Goal: Contribute content: Add original content to the website for others to see

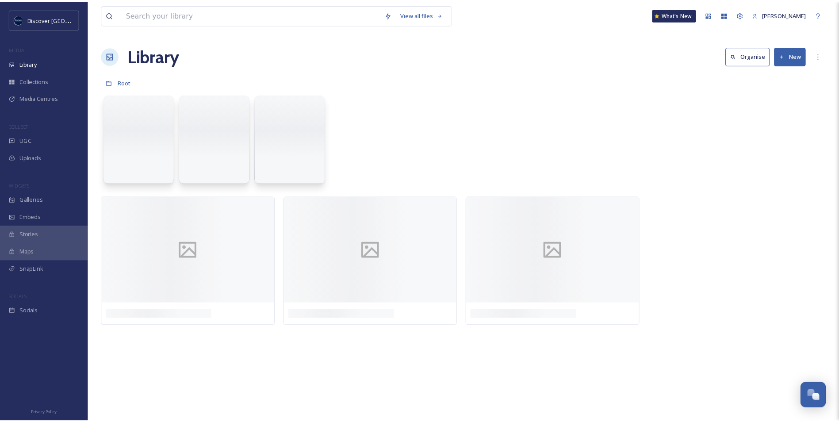
scroll to position [2236, 0]
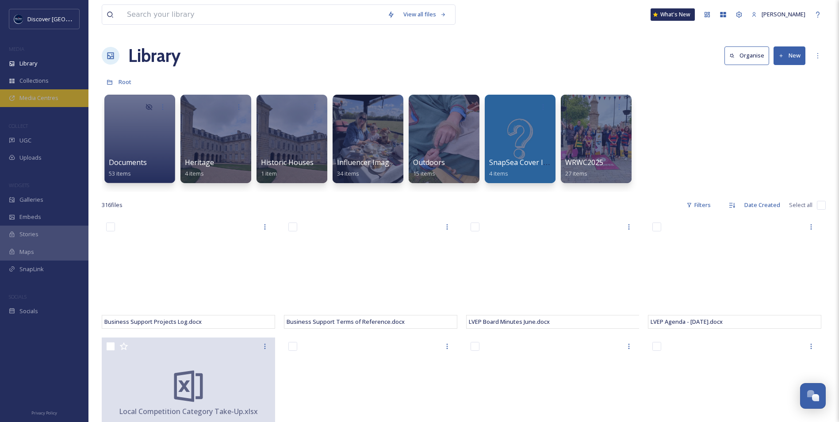
click at [45, 96] on span "Media Centres" at bounding box center [38, 98] width 39 height 8
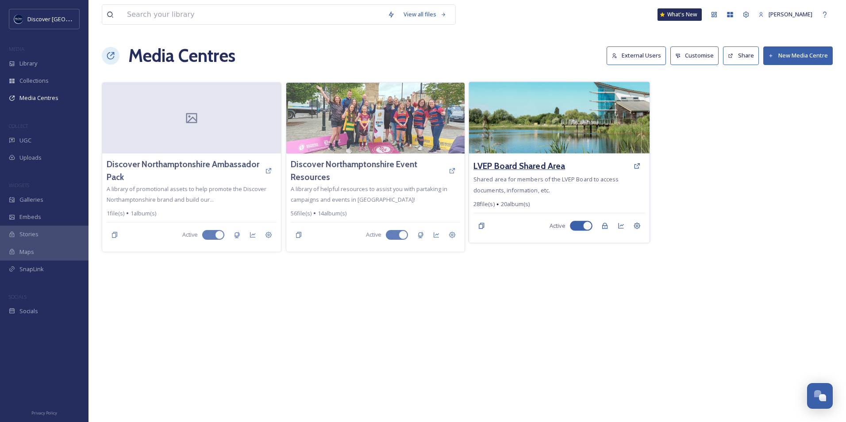
click at [536, 171] on h3 "LVEP Board Shared Area" at bounding box center [519, 166] width 92 height 13
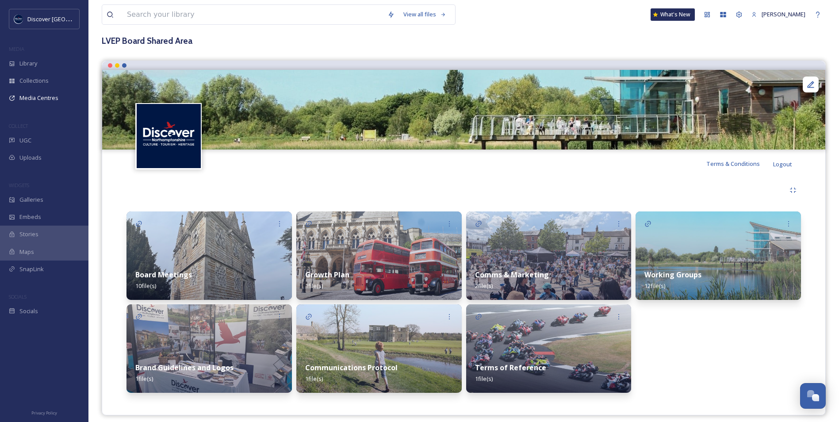
scroll to position [54, 0]
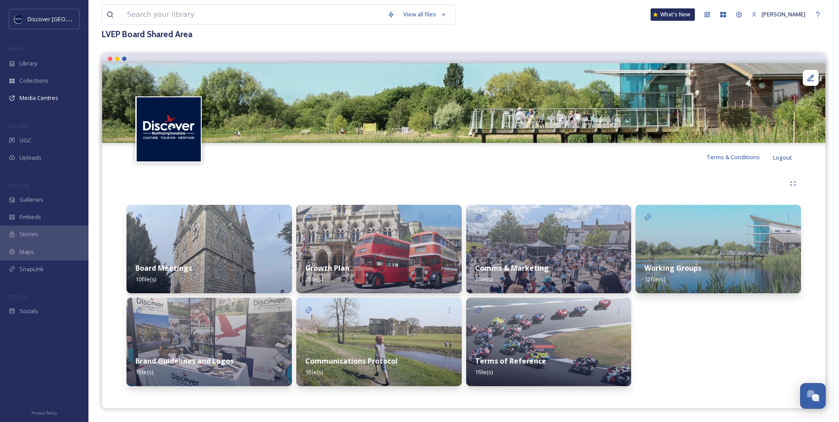
click at [502, 253] on img at bounding box center [549, 249] width 166 height 89
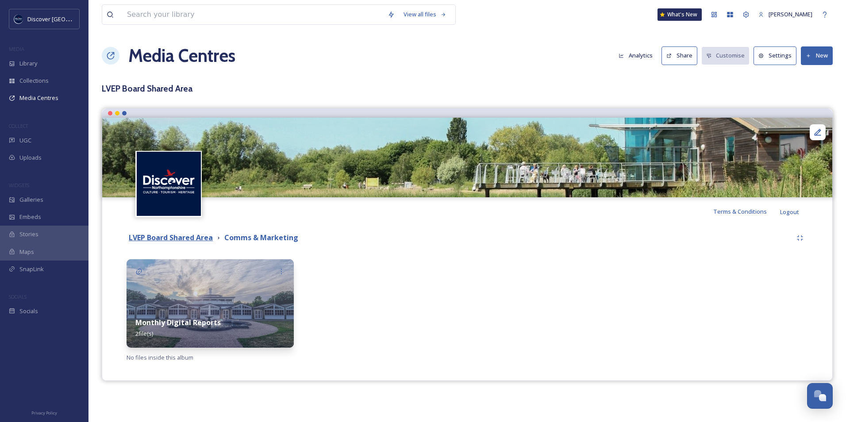
click at [195, 235] on strong "LVEP Board Shared Area" at bounding box center [171, 238] width 84 height 10
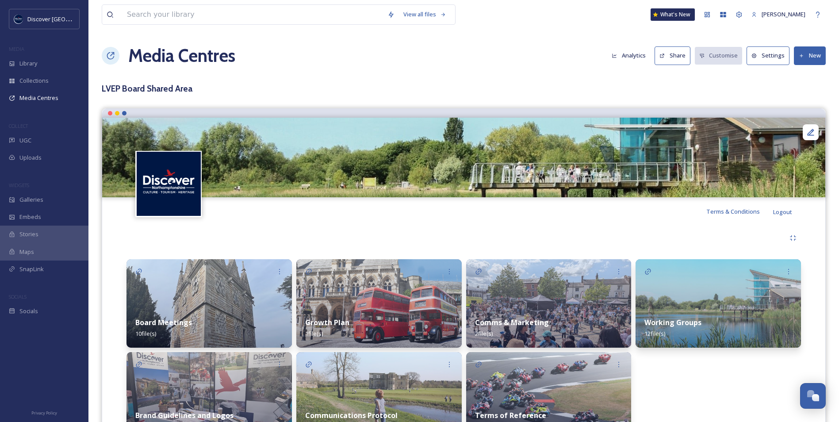
click at [685, 307] on img at bounding box center [719, 303] width 166 height 89
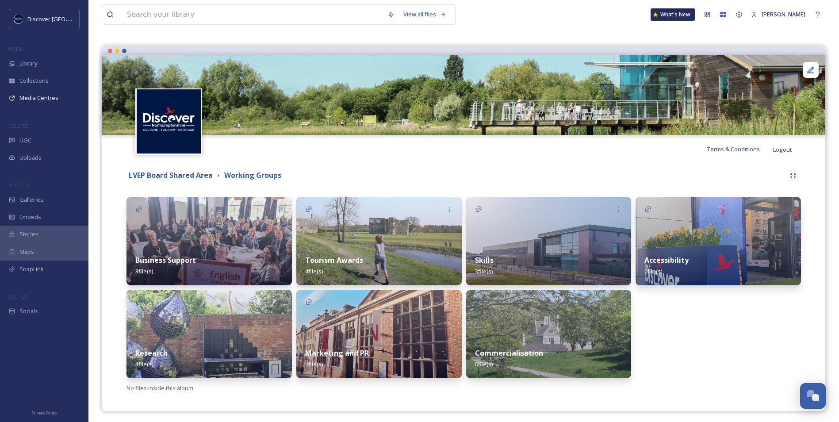
scroll to position [65, 0]
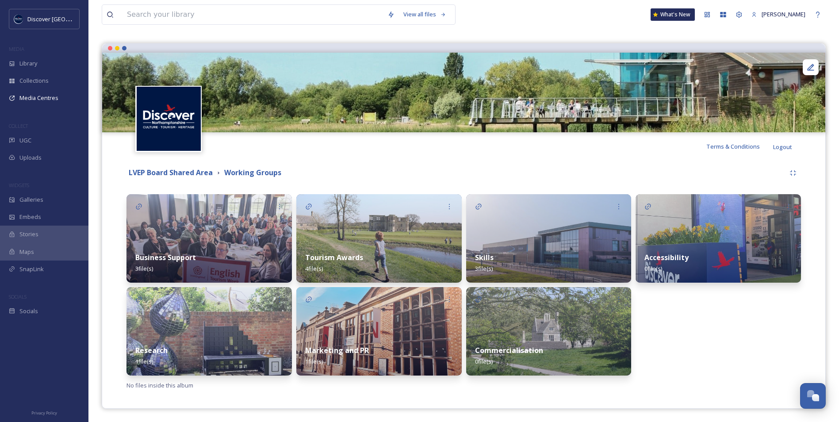
click at [376, 338] on div "Marketing and PR 1 file(s)" at bounding box center [379, 355] width 166 height 39
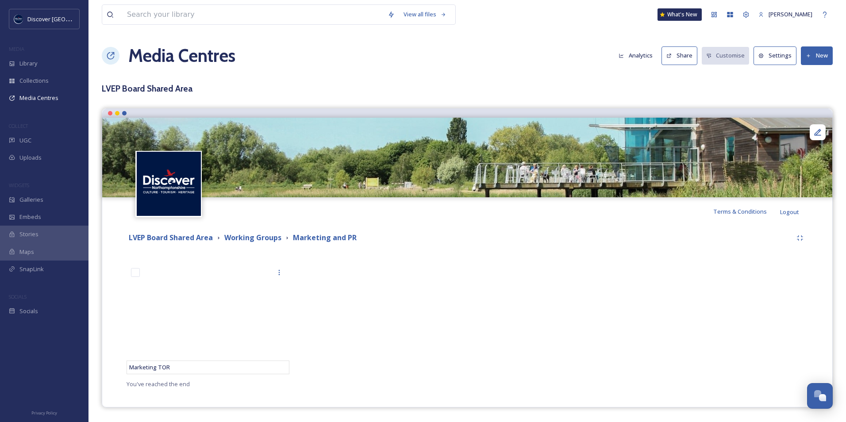
click at [821, 55] on button "New" at bounding box center [817, 55] width 32 height 18
click at [812, 81] on div "Add Files" at bounding box center [814, 76] width 38 height 17
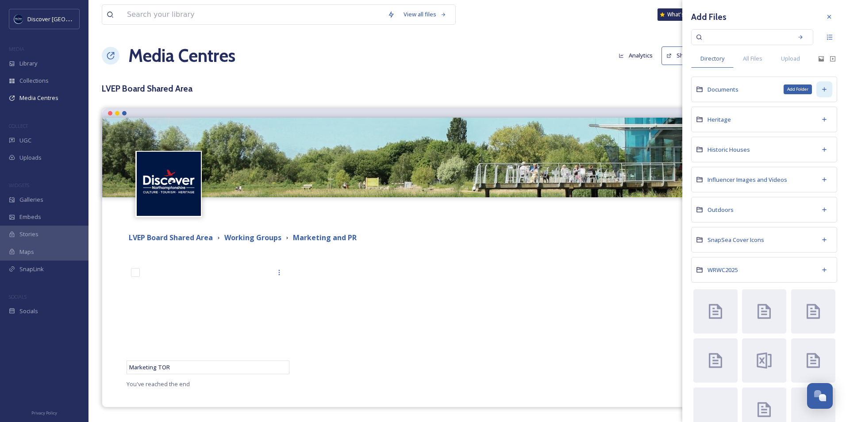
click at [821, 90] on icon at bounding box center [824, 89] width 7 height 7
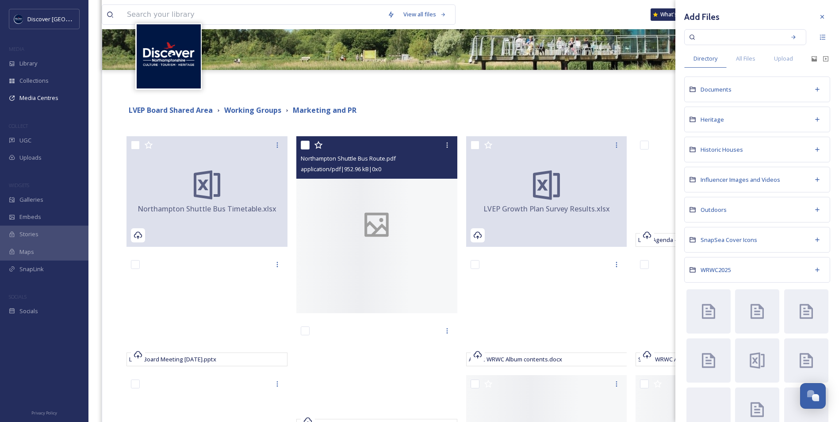
scroll to position [133, 0]
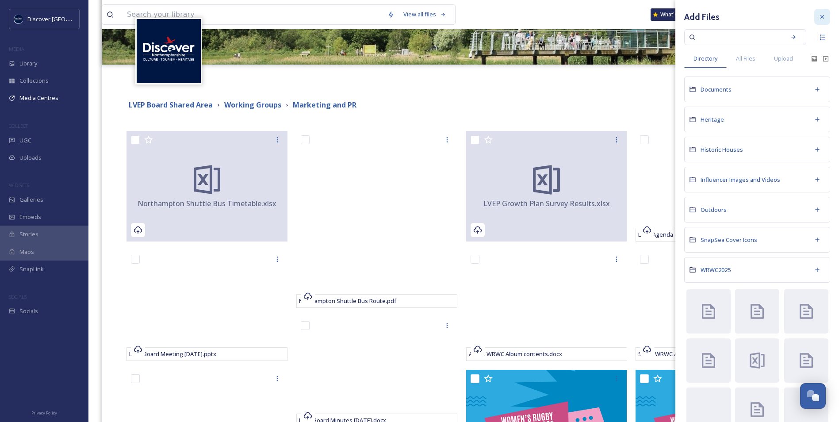
click at [819, 16] on icon at bounding box center [822, 16] width 7 height 7
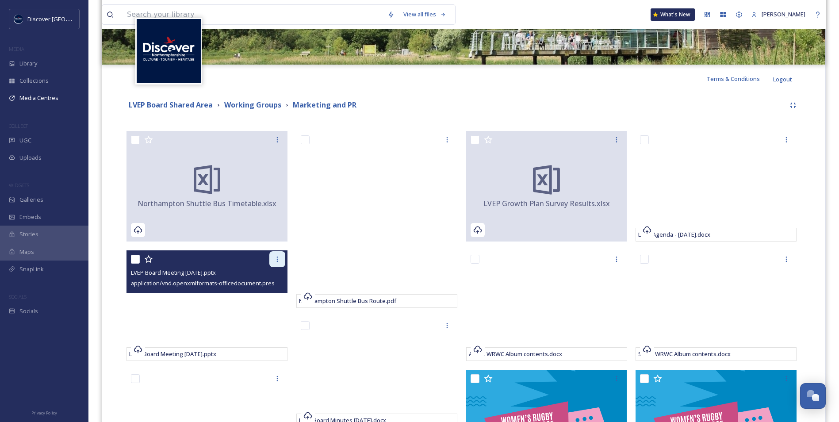
click at [277, 259] on icon at bounding box center [277, 259] width 7 height 7
click at [249, 276] on span "Remove from Media Centre" at bounding box center [244, 278] width 73 height 8
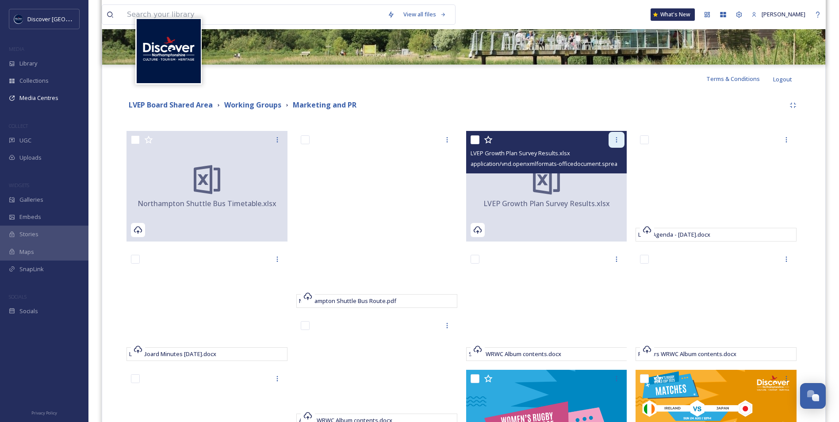
click at [617, 144] on div at bounding box center [617, 140] width 16 height 16
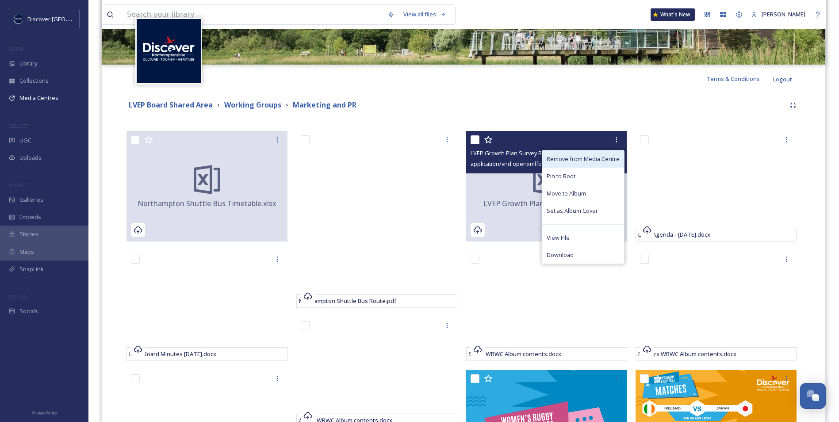
click at [569, 158] on span "Remove from Media Centre" at bounding box center [583, 159] width 73 height 8
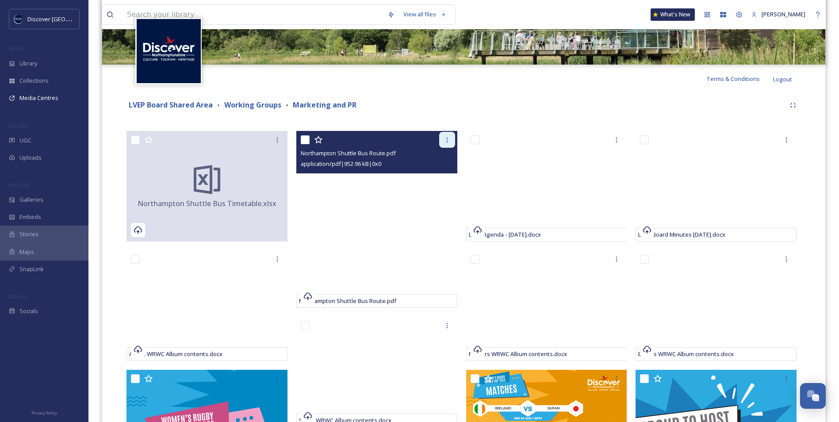
click at [449, 140] on icon at bounding box center [447, 139] width 7 height 7
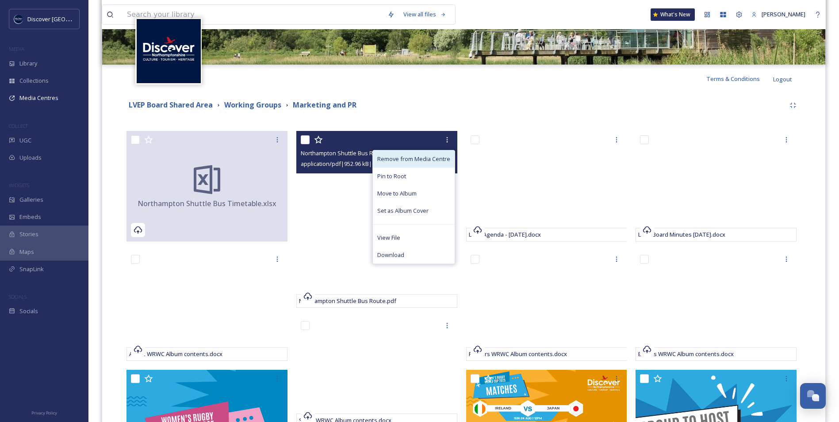
click at [410, 162] on span "Remove from Media Centre" at bounding box center [413, 159] width 73 height 8
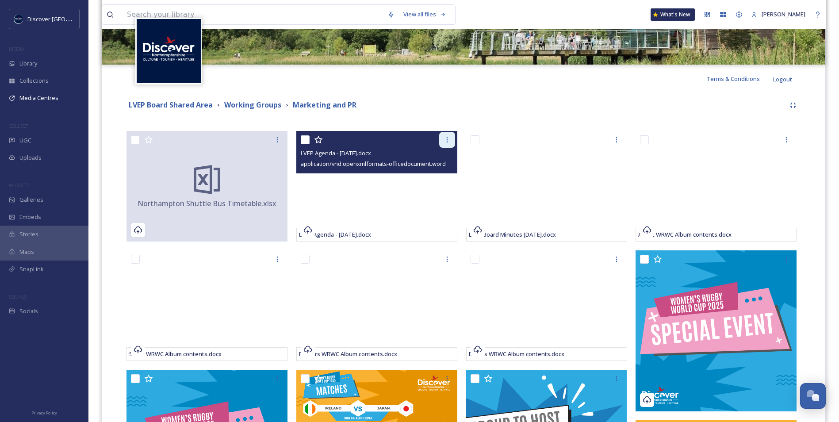
click at [444, 136] on icon at bounding box center [447, 139] width 7 height 7
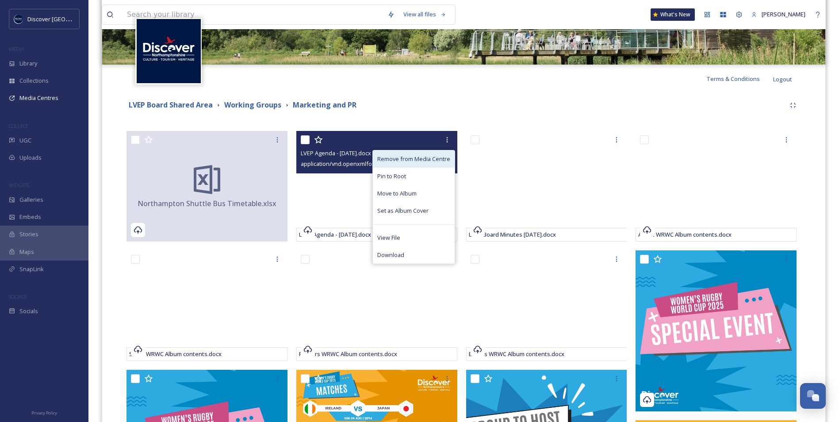
click at [435, 155] on span "Remove from Media Centre" at bounding box center [413, 159] width 73 height 8
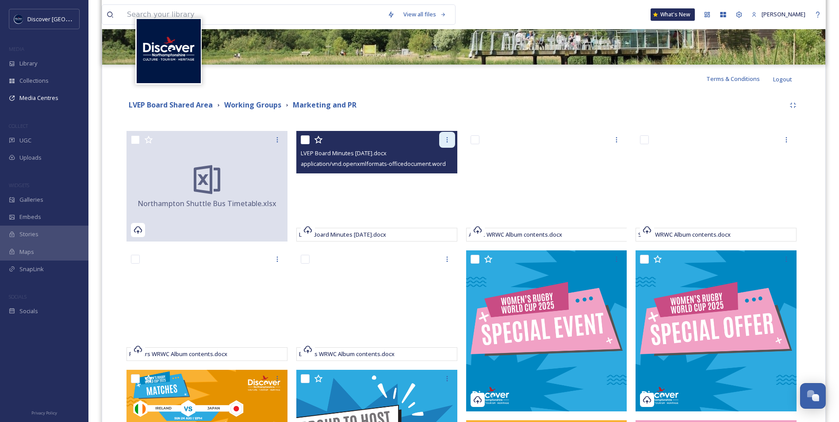
click at [447, 138] on icon at bounding box center [446, 139] width 1 height 5
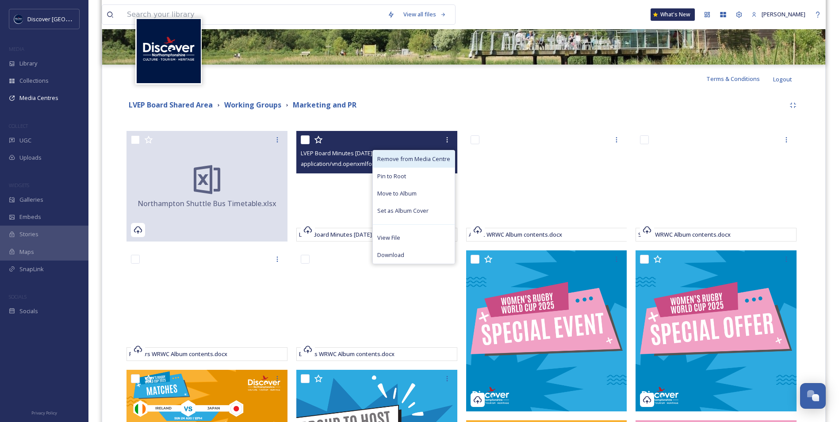
click at [431, 157] on span "Remove from Media Centre" at bounding box center [413, 159] width 73 height 8
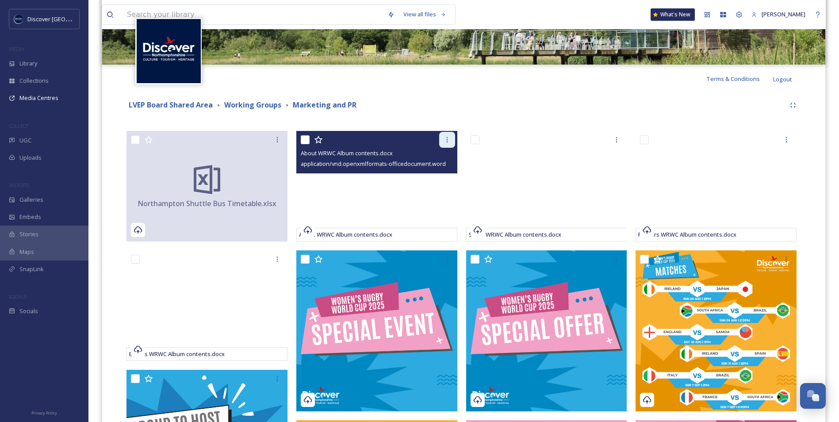
click at [447, 143] on div at bounding box center [447, 140] width 16 height 16
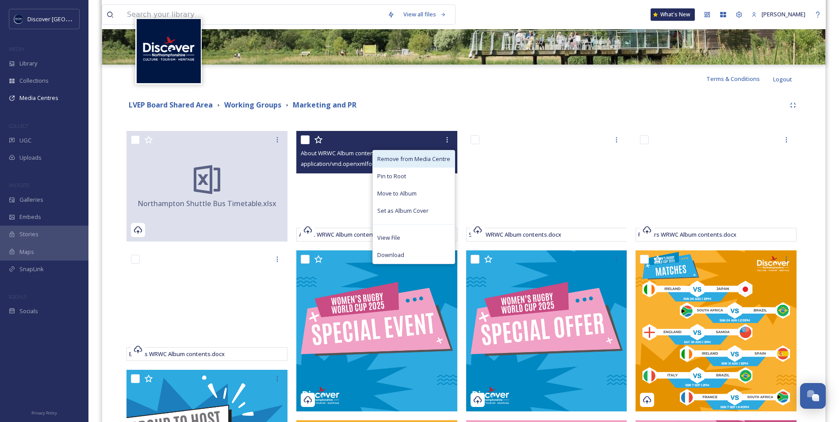
click at [425, 158] on span "Remove from Media Centre" at bounding box center [413, 159] width 73 height 8
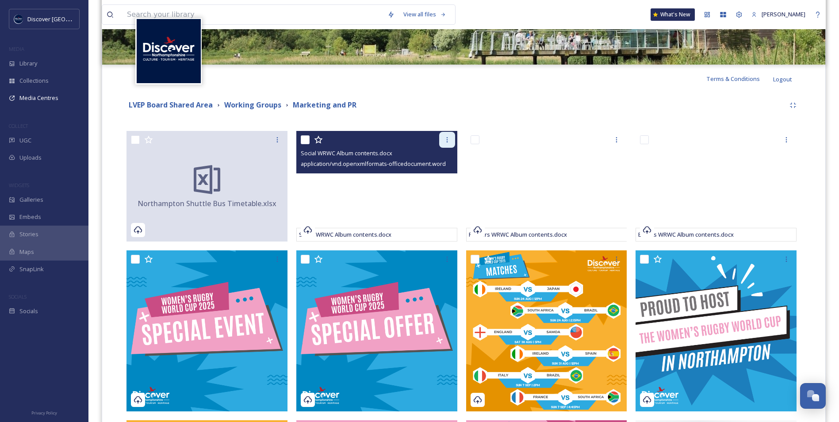
click at [445, 142] on icon at bounding box center [447, 139] width 7 height 7
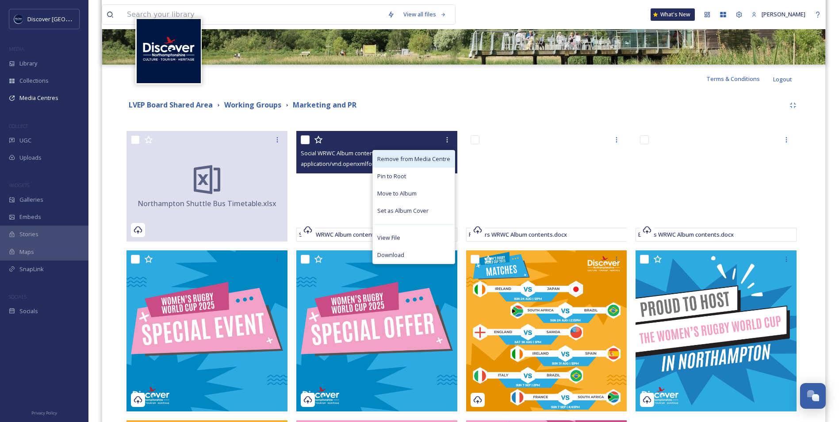
click at [440, 157] on span "Remove from Media Centre" at bounding box center [413, 159] width 73 height 8
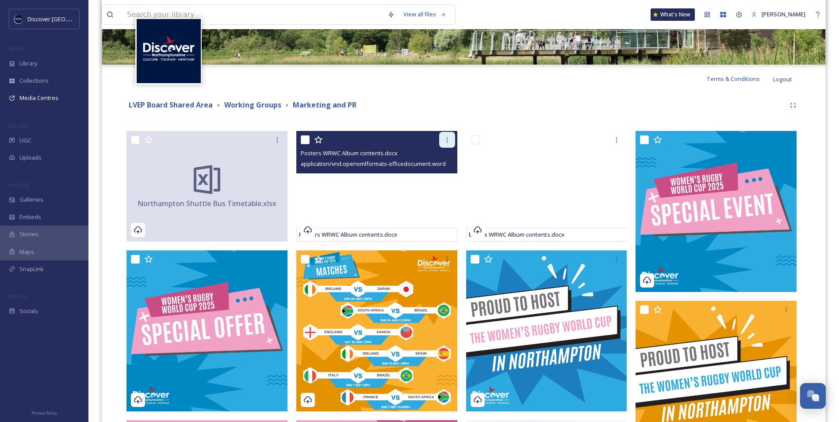
click at [450, 141] on icon at bounding box center [447, 139] width 7 height 7
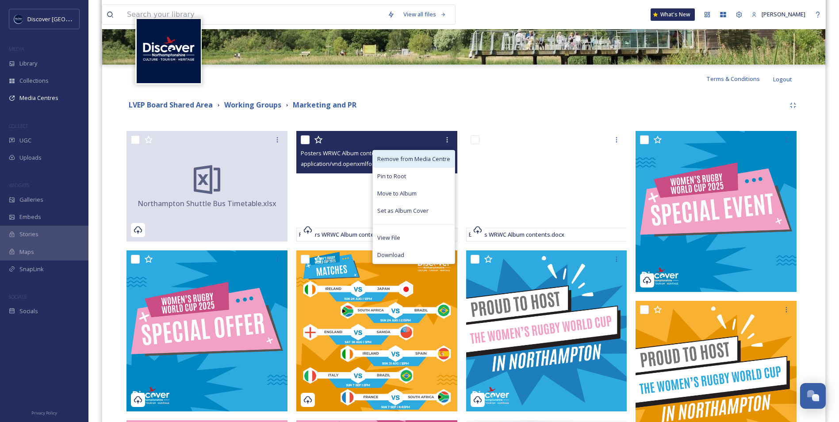
click at [448, 154] on div "Remove from Media Centre" at bounding box center [414, 158] width 82 height 17
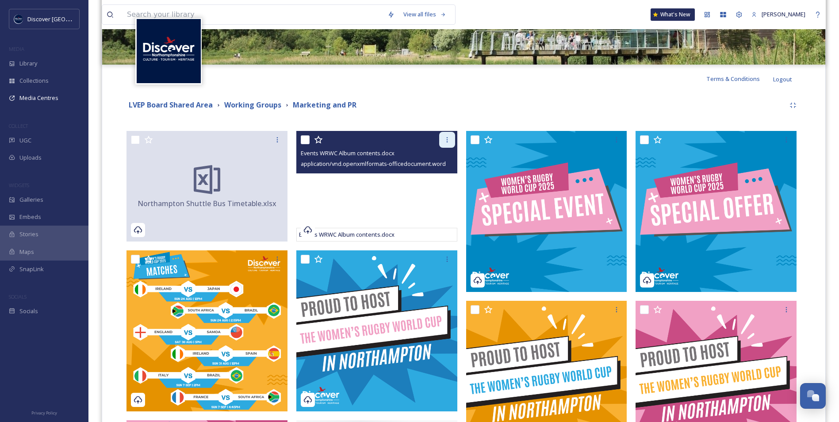
click at [451, 142] on div at bounding box center [447, 140] width 16 height 16
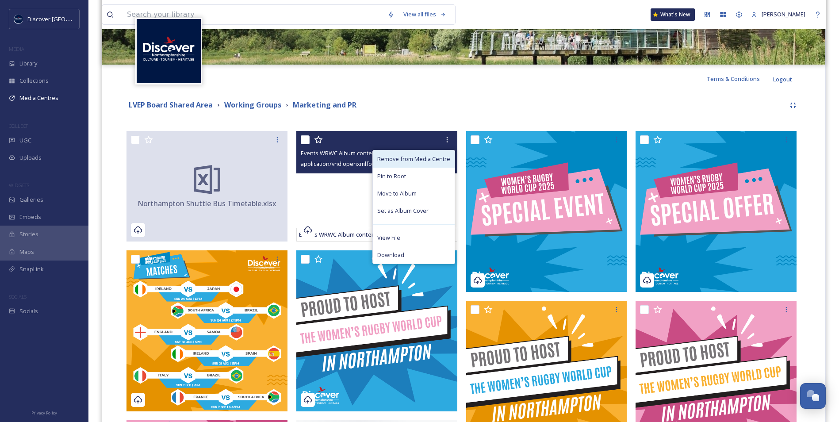
click at [443, 158] on span "Remove from Media Centre" at bounding box center [413, 159] width 73 height 8
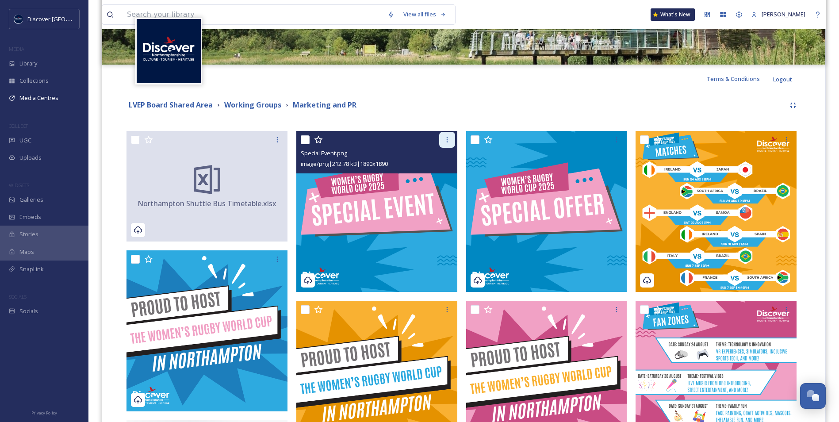
click at [450, 141] on icon at bounding box center [447, 139] width 7 height 7
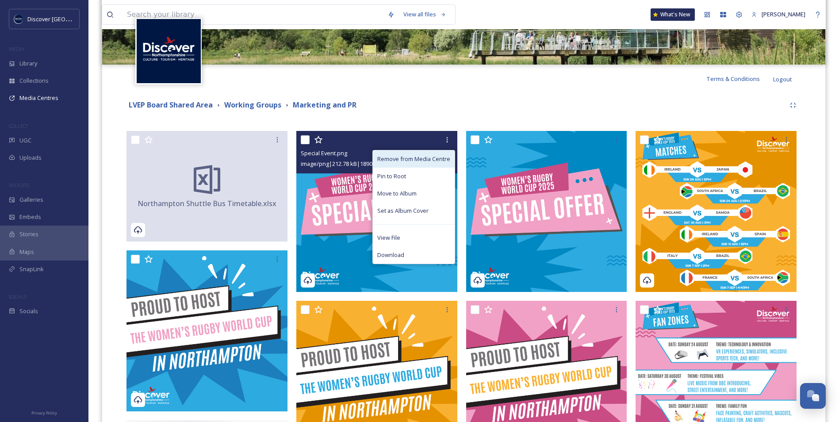
click at [447, 155] on span "Remove from Media Centre" at bounding box center [413, 159] width 73 height 8
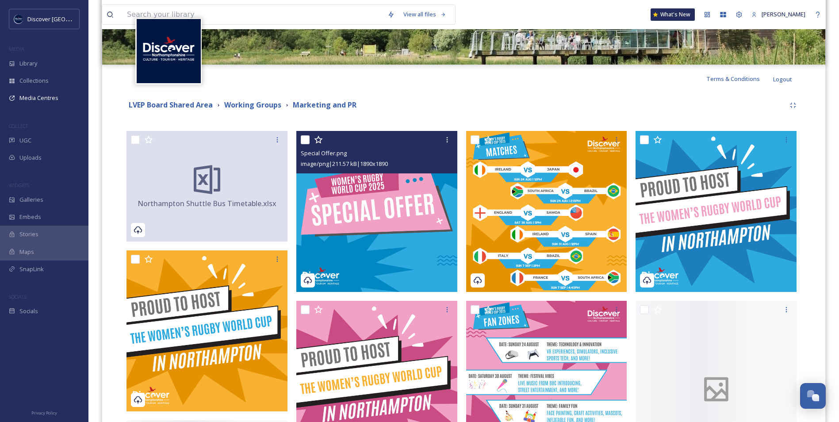
click at [306, 139] on input "checkbox" at bounding box center [305, 139] width 9 height 9
checkbox input "true"
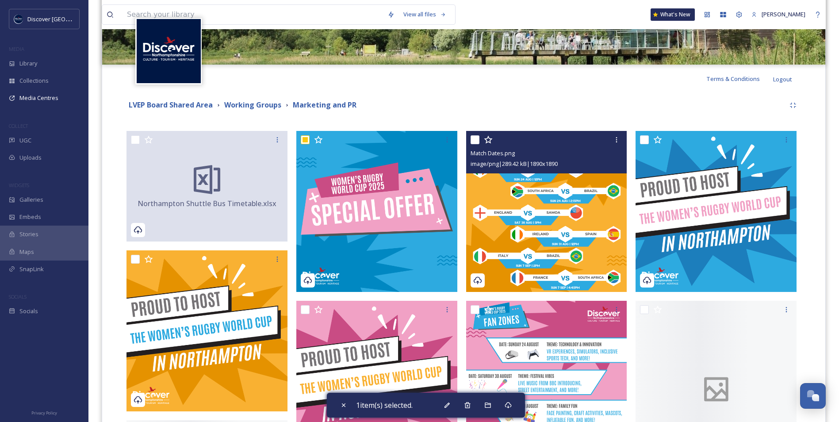
click at [478, 139] on input "checkbox" at bounding box center [475, 139] width 9 height 9
checkbox input "true"
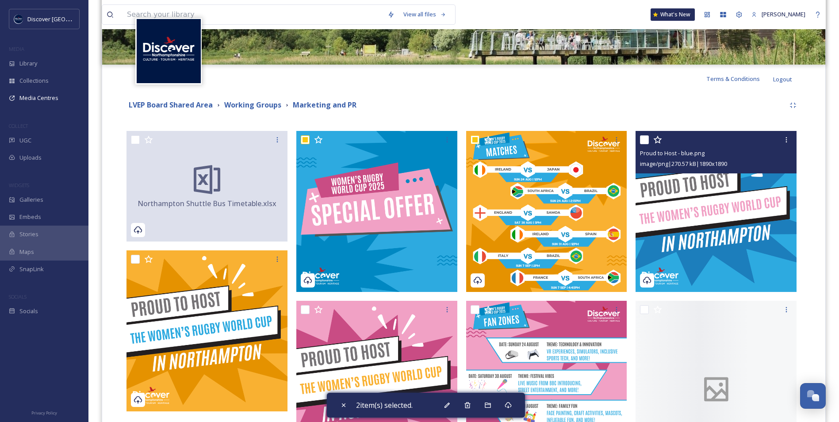
click at [646, 140] on input "checkbox" at bounding box center [644, 139] width 9 height 9
checkbox input "true"
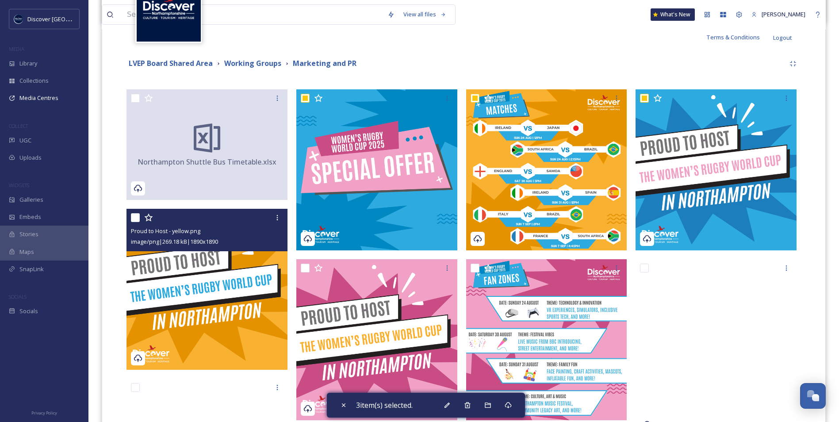
scroll to position [221, 0]
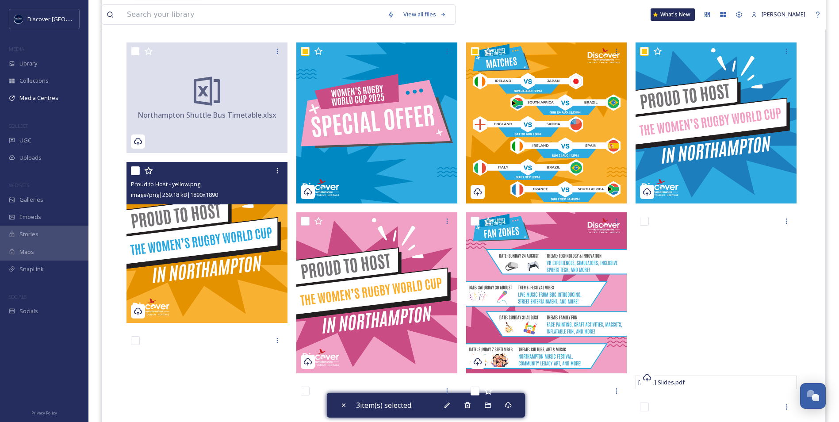
click at [134, 171] on input "checkbox" at bounding box center [135, 170] width 9 height 9
checkbox input "true"
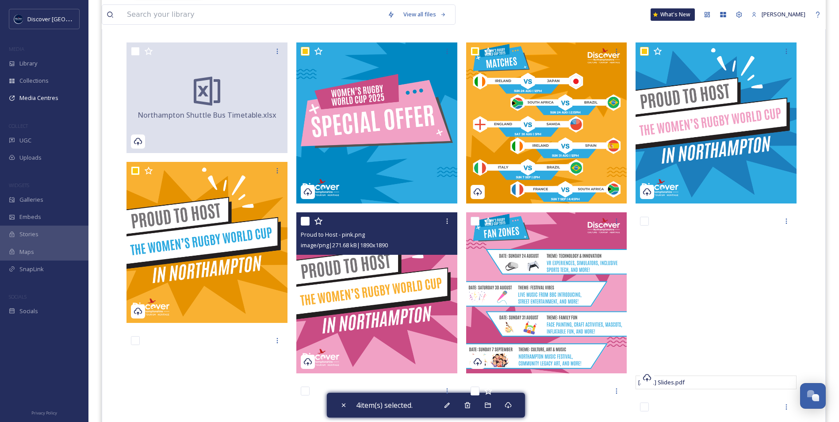
click at [305, 220] on input "checkbox" at bounding box center [305, 221] width 9 height 9
checkbox input "true"
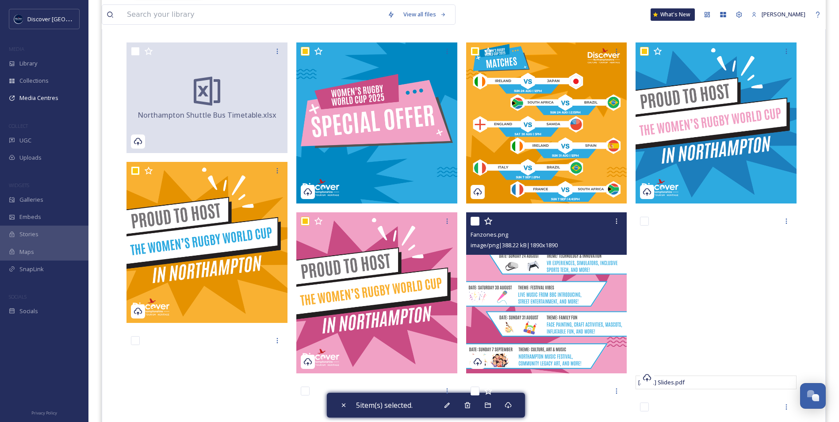
click at [478, 219] on input "checkbox" at bounding box center [475, 221] width 9 height 9
checkbox input "true"
click at [616, 222] on icon at bounding box center [616, 221] width 7 height 7
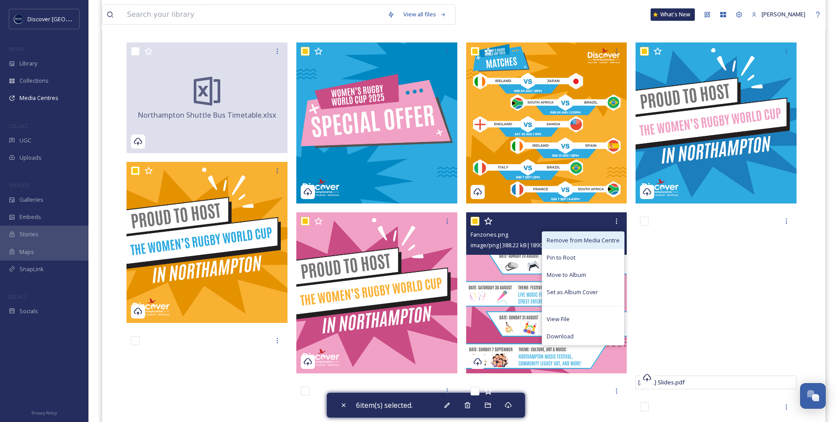
click at [605, 235] on div "Remove from Media Centre" at bounding box center [584, 240] width 82 height 17
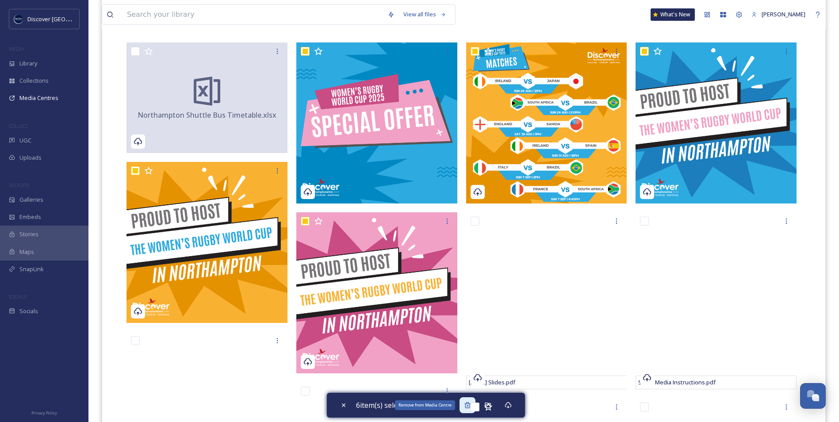
click at [466, 404] on div "Remove from Media Centre" at bounding box center [468, 405] width 16 height 16
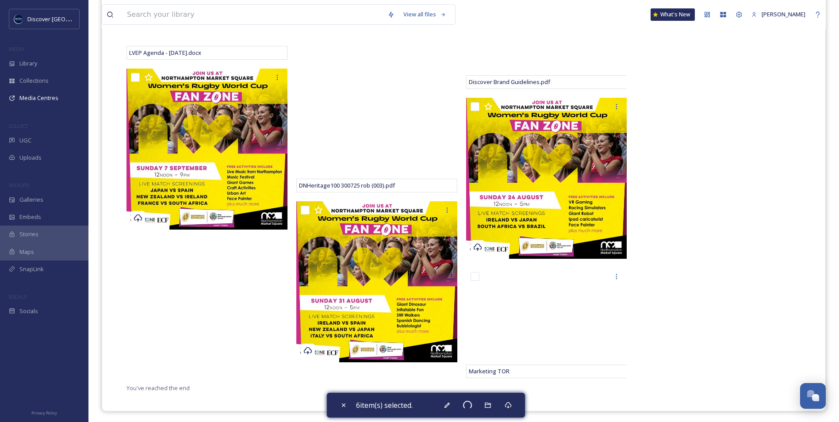
scroll to position [1825, 0]
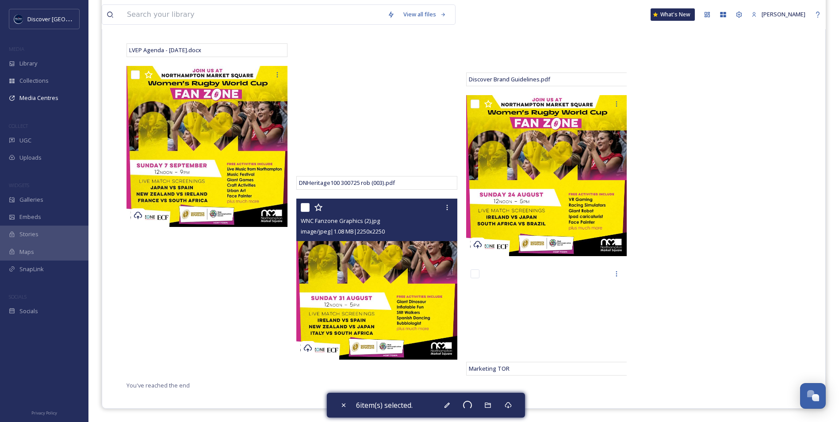
click at [303, 207] on input "checkbox" at bounding box center [305, 207] width 9 height 9
checkbox input "true"
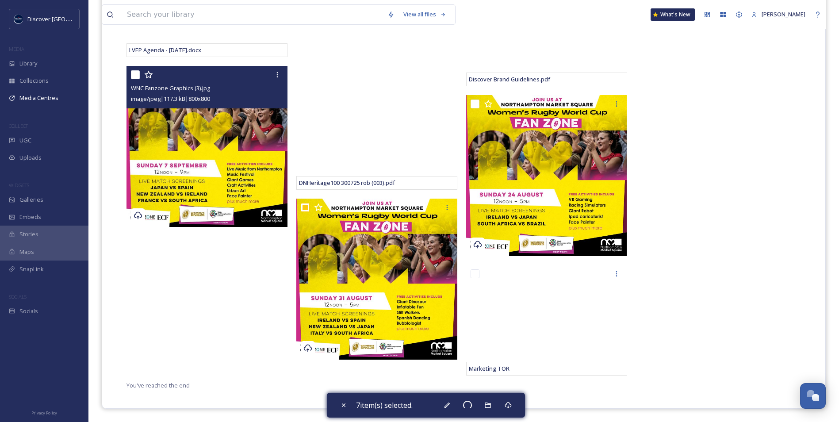
click at [135, 72] on input "checkbox" at bounding box center [135, 74] width 9 height 9
checkbox input "true"
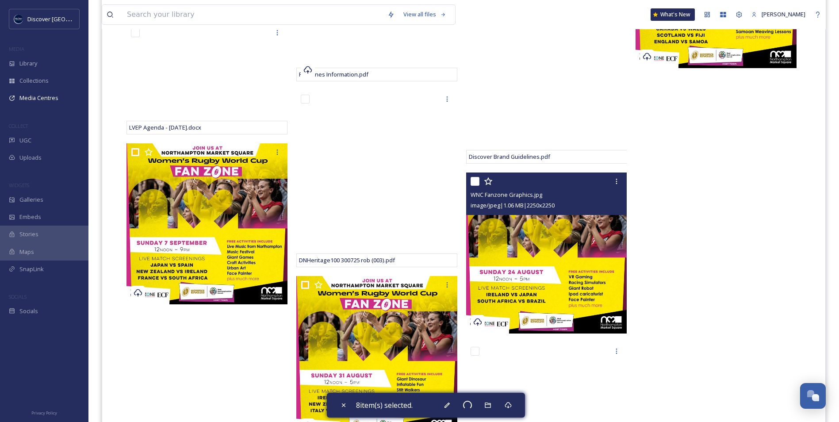
scroll to position [1737, 0]
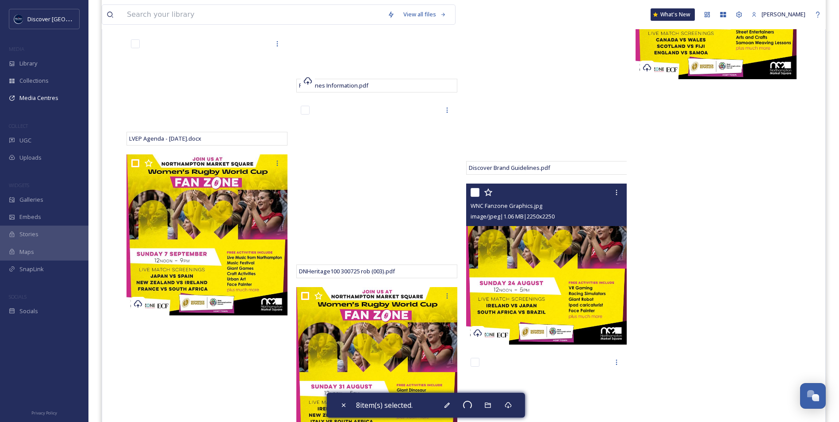
click at [476, 193] on input "checkbox" at bounding box center [475, 192] width 9 height 9
checkbox input "true"
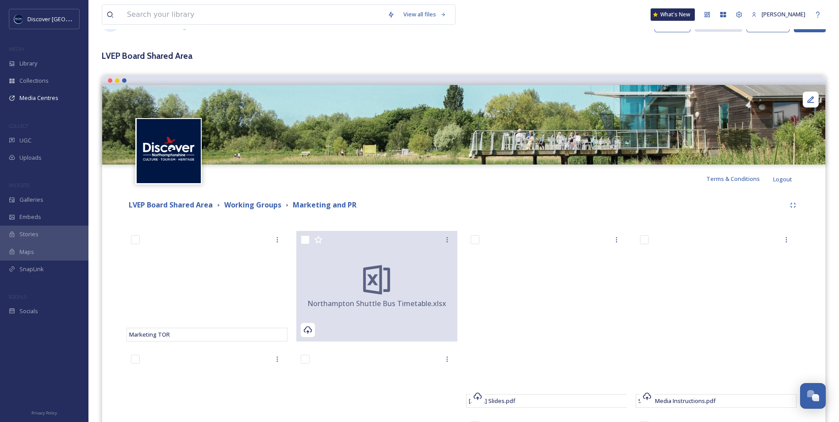
scroll to position [133, 0]
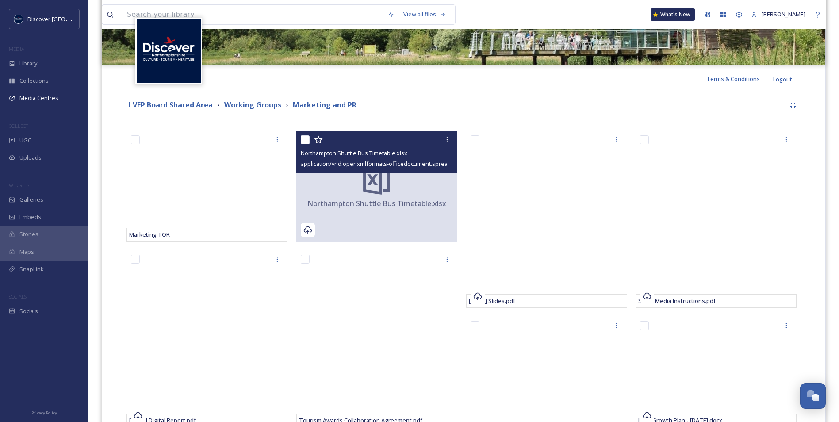
drag, startPoint x: 304, startPoint y: 143, endPoint x: 363, endPoint y: 142, distance: 58.9
click at [304, 143] on input "checkbox" at bounding box center [305, 139] width 9 height 9
checkbox input "true"
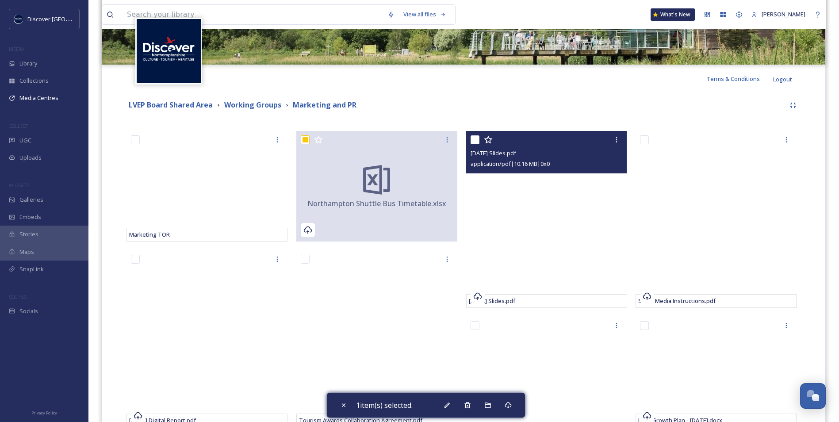
click at [476, 142] on input "checkbox" at bounding box center [475, 139] width 9 height 9
checkbox input "true"
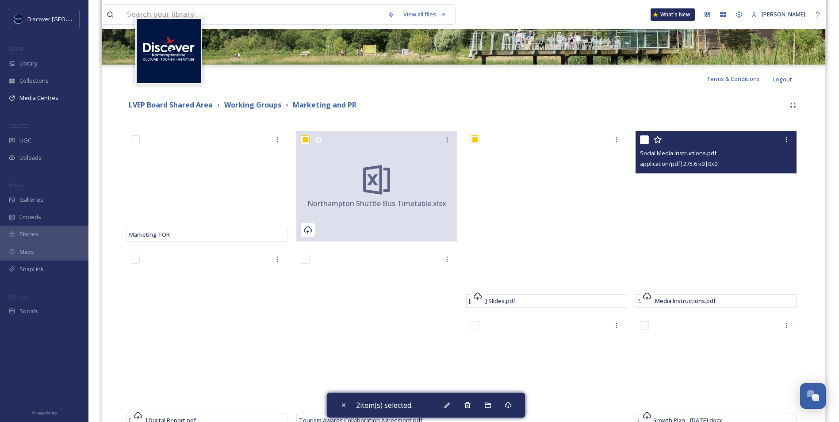
click at [646, 143] on input "checkbox" at bounding box center [644, 139] width 9 height 9
checkbox input "true"
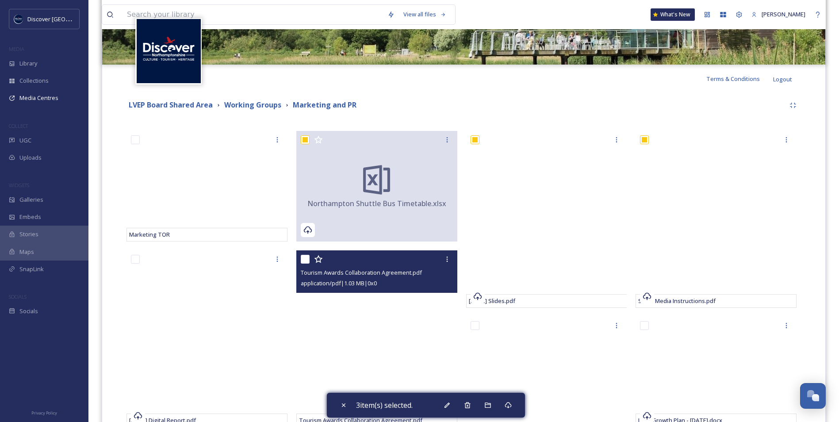
click at [305, 260] on input "checkbox" at bounding box center [305, 259] width 9 height 9
checkbox input "true"
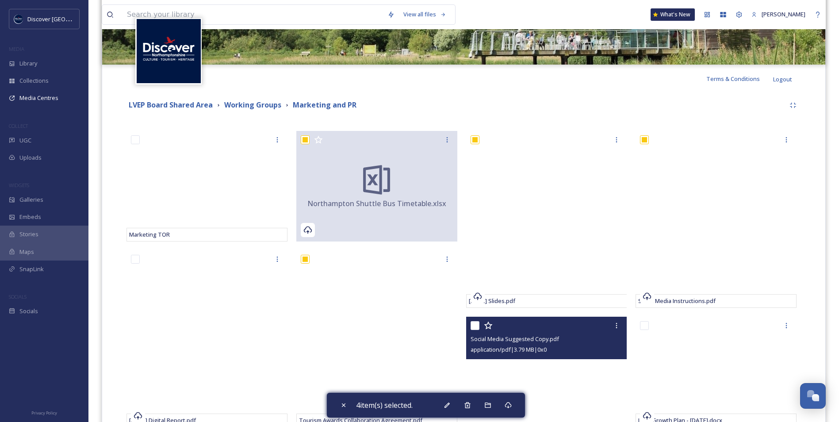
click at [474, 327] on input "checkbox" at bounding box center [475, 325] width 9 height 9
checkbox input "true"
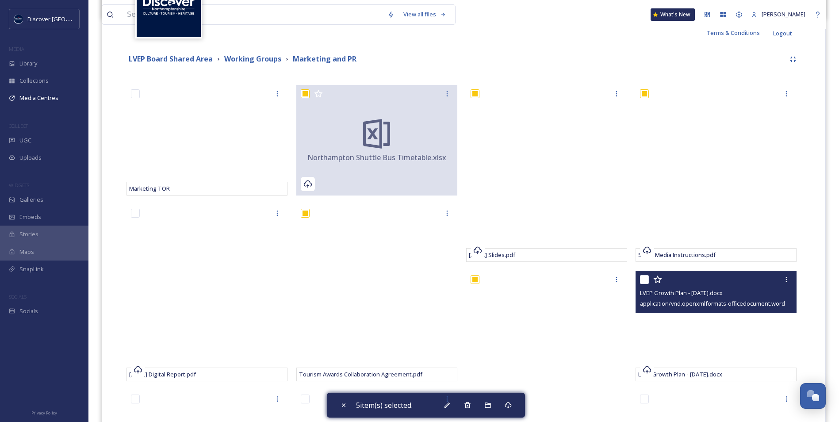
scroll to position [221, 0]
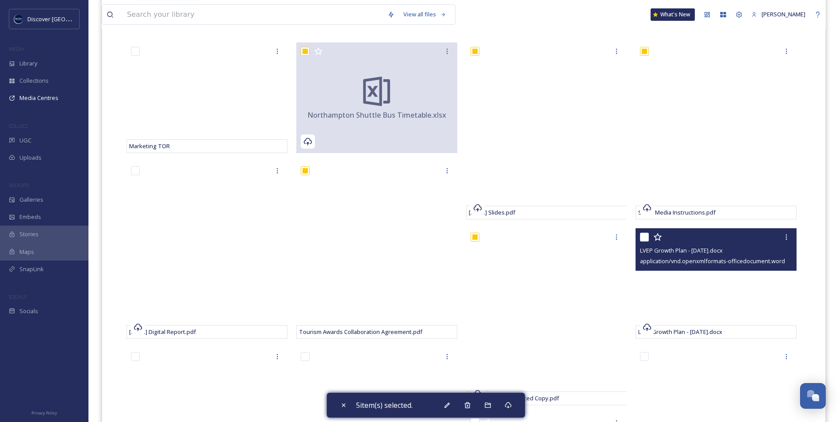
click at [648, 239] on input "checkbox" at bounding box center [644, 237] width 9 height 9
checkbox input "true"
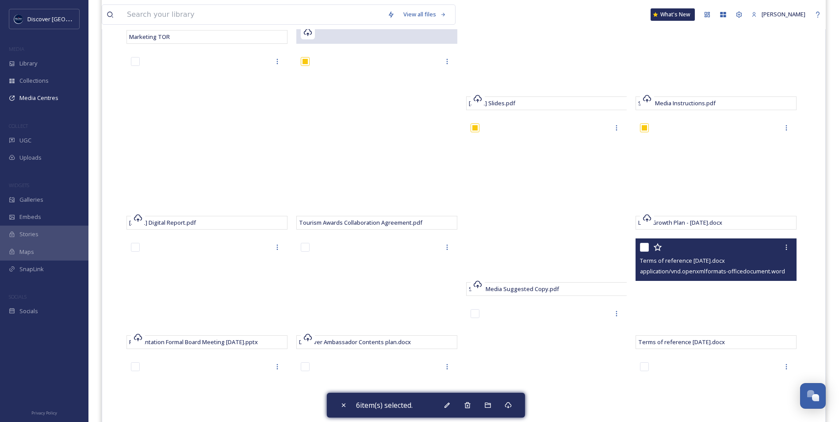
scroll to position [354, 0]
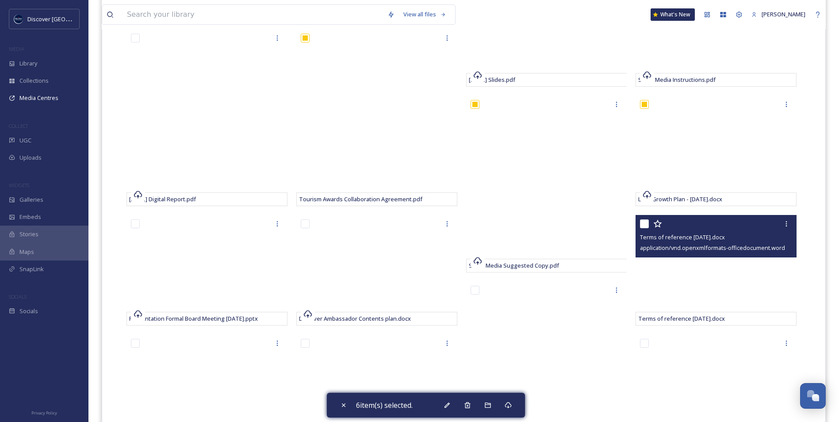
click at [645, 223] on input "checkbox" at bounding box center [644, 223] width 9 height 9
checkbox input "true"
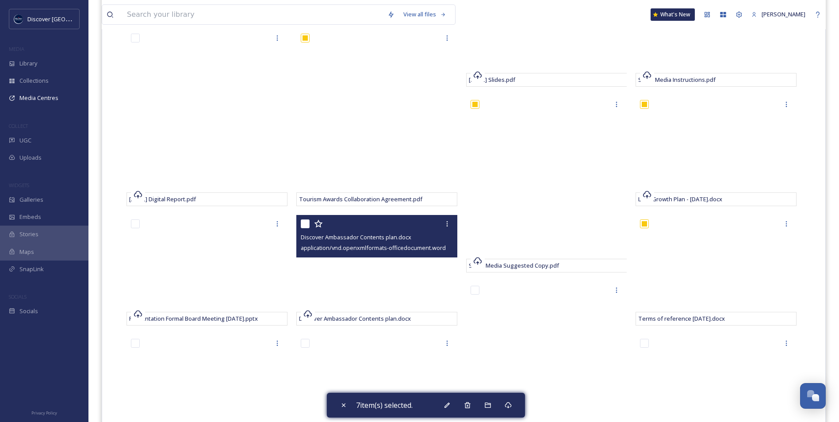
click at [307, 226] on input "checkbox" at bounding box center [305, 223] width 9 height 9
checkbox input "true"
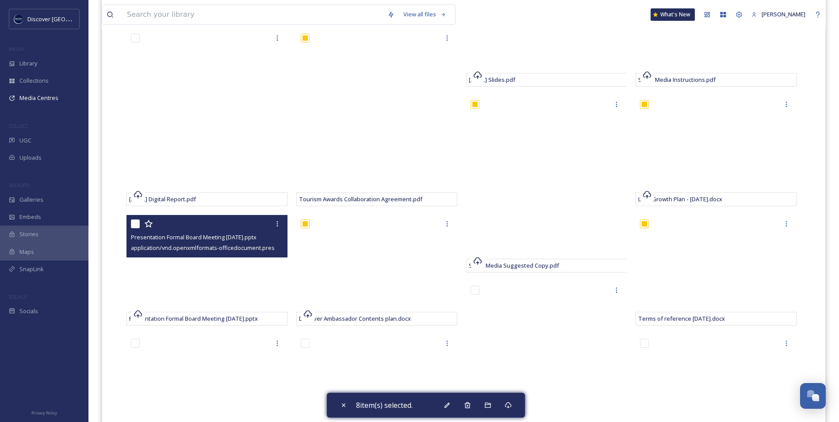
click at [138, 224] on input "checkbox" at bounding box center [135, 223] width 9 height 9
checkbox input "true"
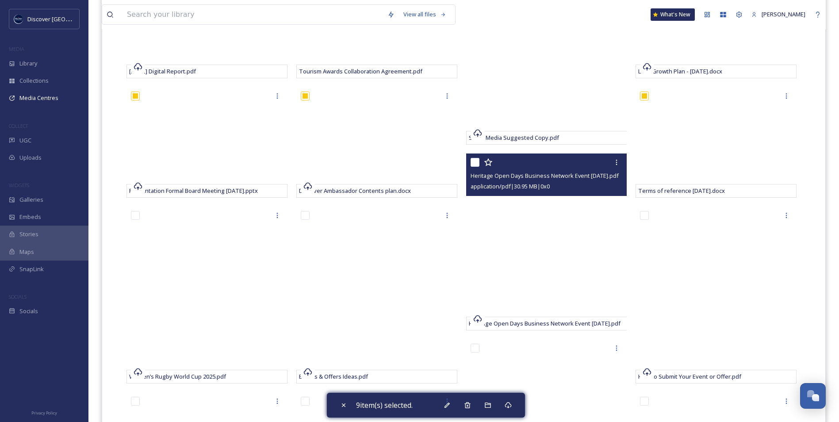
scroll to position [487, 0]
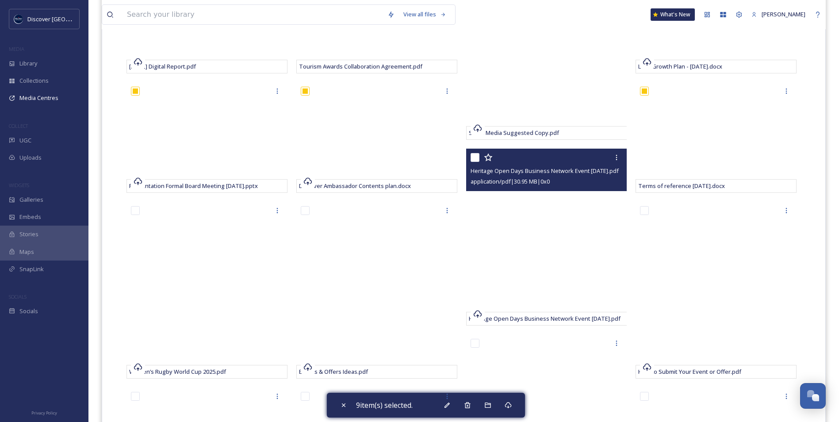
click at [478, 157] on input "checkbox" at bounding box center [475, 157] width 9 height 9
checkbox input "true"
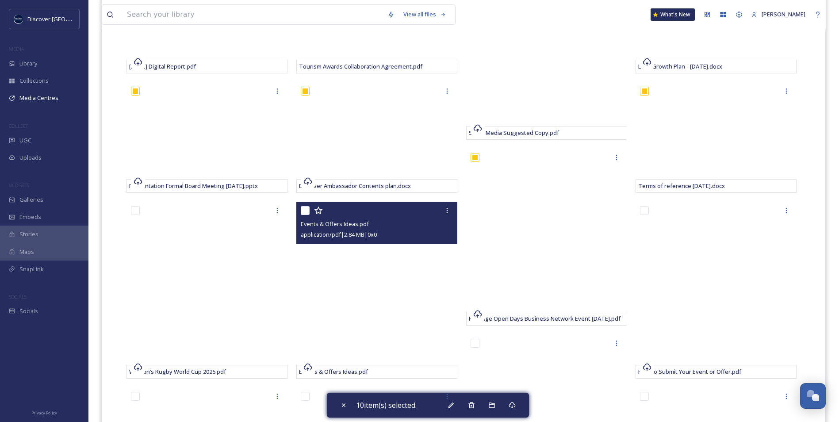
click at [304, 208] on input "checkbox" at bounding box center [305, 210] width 9 height 9
checkbox input "true"
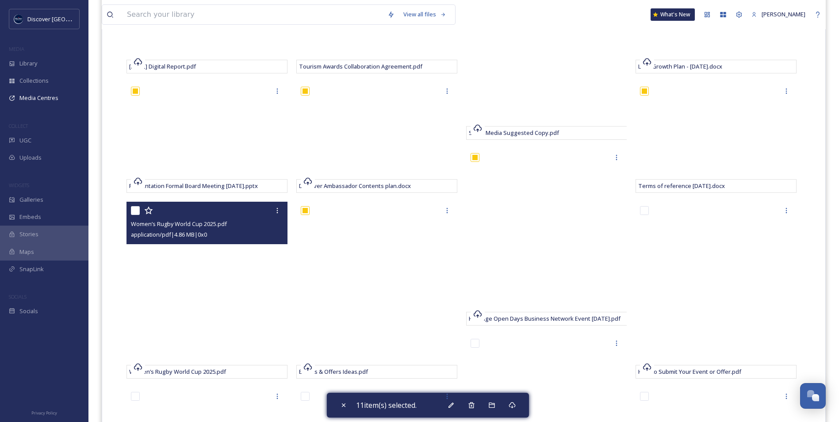
click at [133, 212] on input "checkbox" at bounding box center [135, 210] width 9 height 9
checkbox input "true"
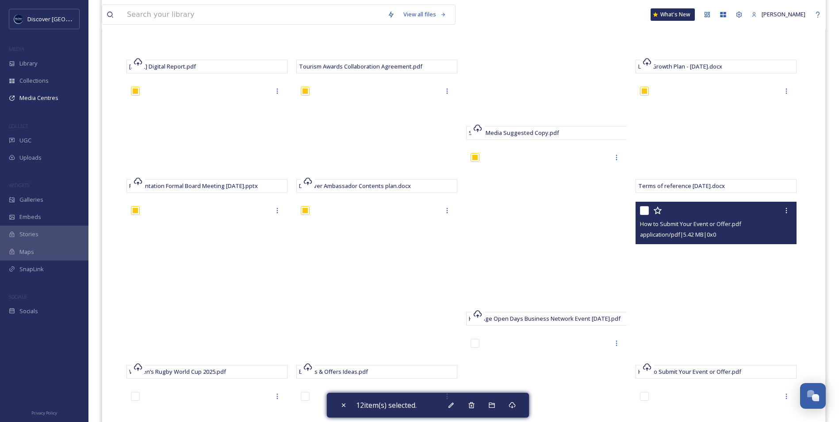
click at [647, 212] on input "checkbox" at bounding box center [644, 210] width 9 height 9
checkbox input "true"
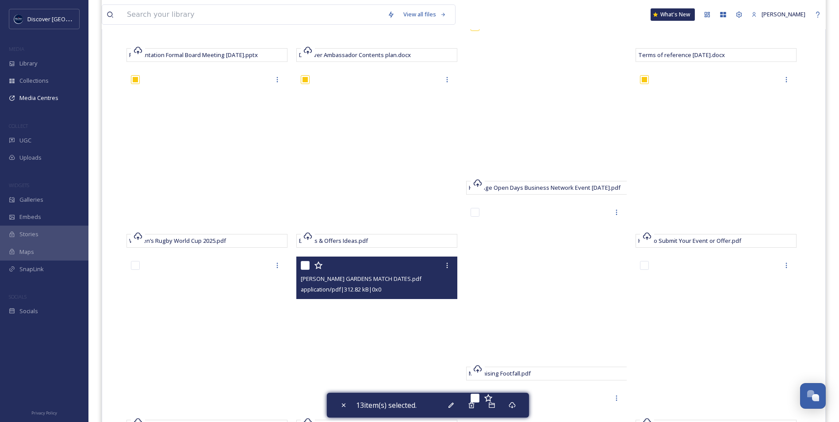
scroll to position [620, 0]
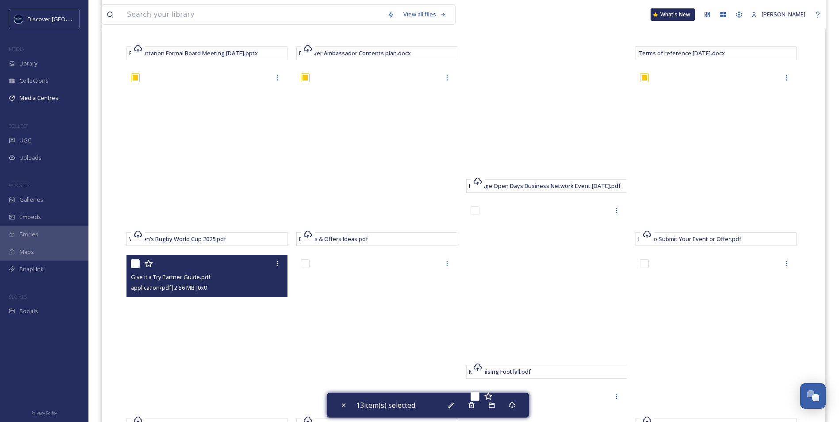
drag, startPoint x: 137, startPoint y: 265, endPoint x: 179, endPoint y: 264, distance: 42.5
click at [137, 264] on input "checkbox" at bounding box center [135, 263] width 9 height 9
checkbox input "true"
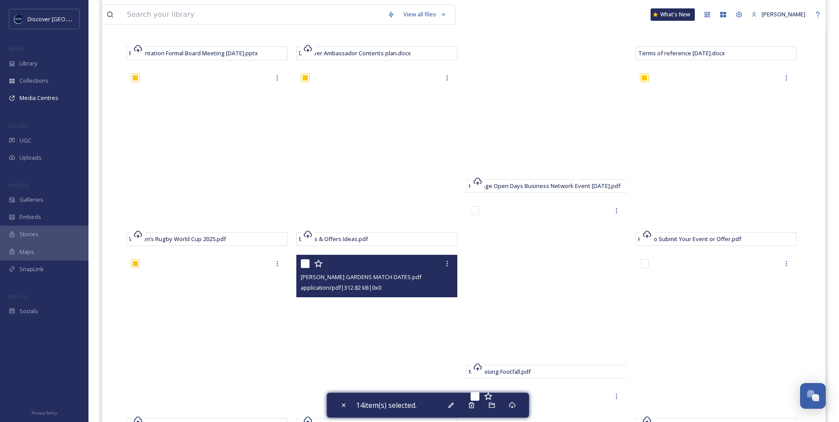
click at [309, 263] on input "checkbox" at bounding box center [305, 263] width 9 height 9
checkbox input "true"
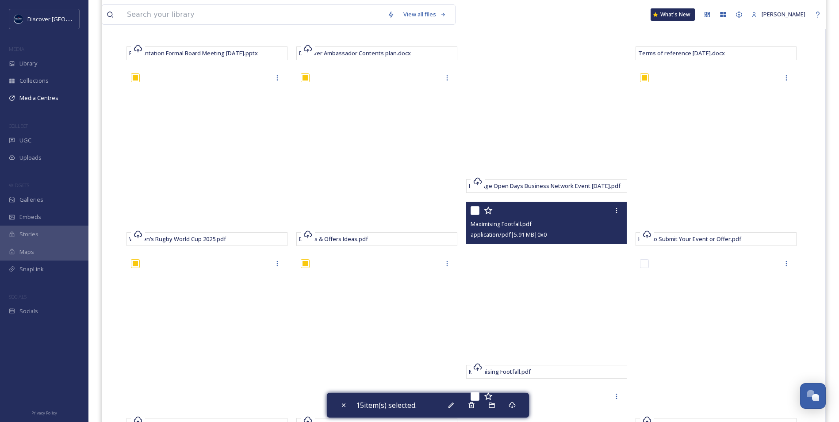
click at [477, 215] on input "checkbox" at bounding box center [475, 210] width 9 height 9
checkbox input "true"
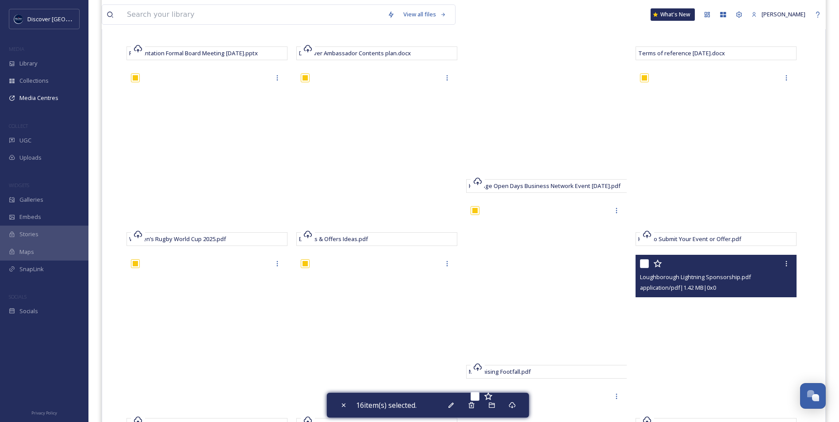
click at [646, 265] on input "checkbox" at bounding box center [644, 263] width 9 height 9
checkbox input "true"
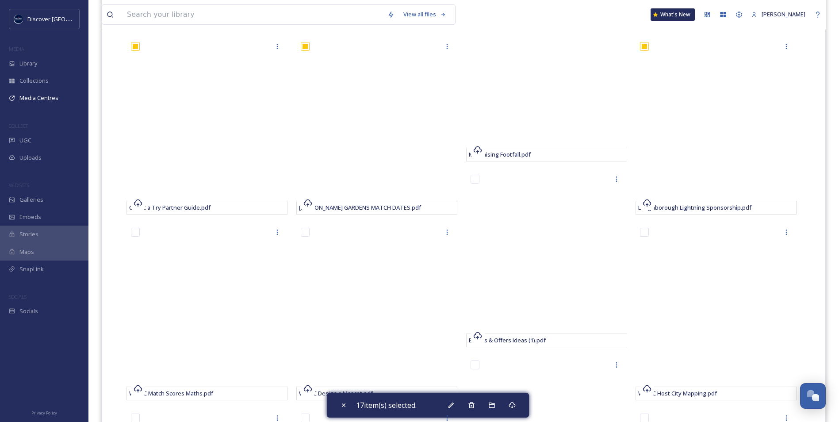
scroll to position [841, 0]
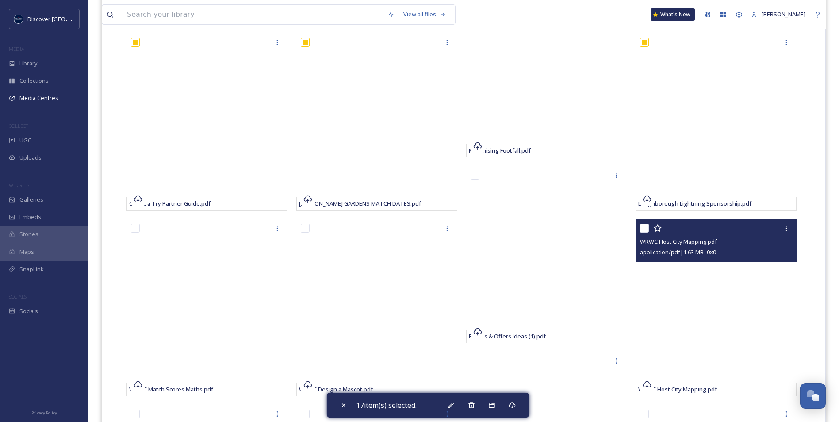
click at [645, 228] on input "checkbox" at bounding box center [644, 228] width 9 height 9
checkbox input "true"
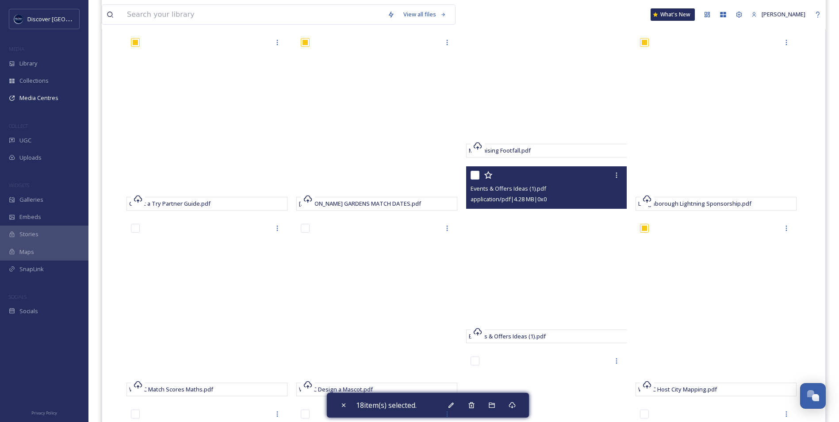
click at [477, 177] on input "checkbox" at bounding box center [475, 175] width 9 height 9
checkbox input "true"
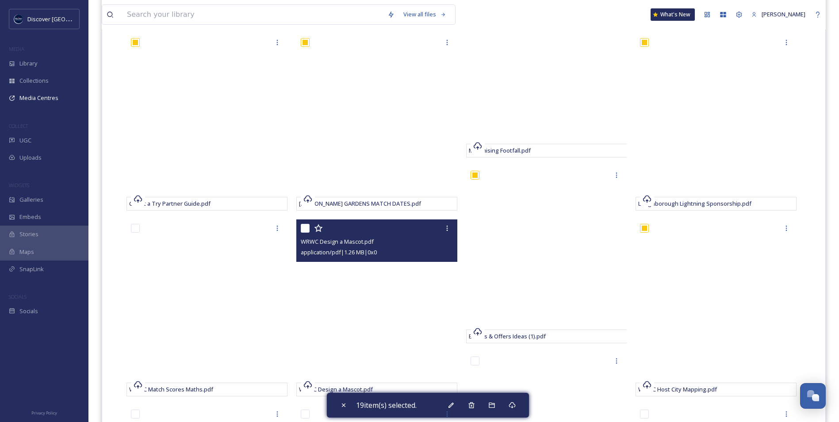
click at [302, 227] on input "checkbox" at bounding box center [305, 228] width 9 height 9
checkbox input "true"
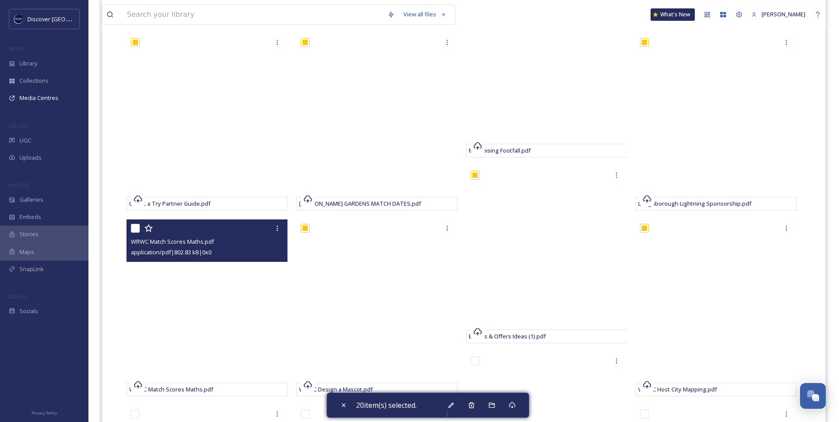
drag, startPoint x: 135, startPoint y: 227, endPoint x: 116, endPoint y: 239, distance: 21.9
click at [135, 227] on input "checkbox" at bounding box center [135, 228] width 9 height 9
checkbox input "true"
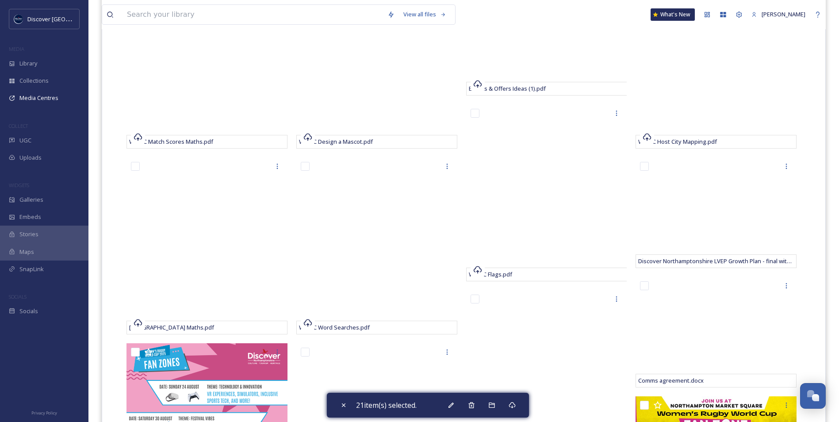
scroll to position [1106, 0]
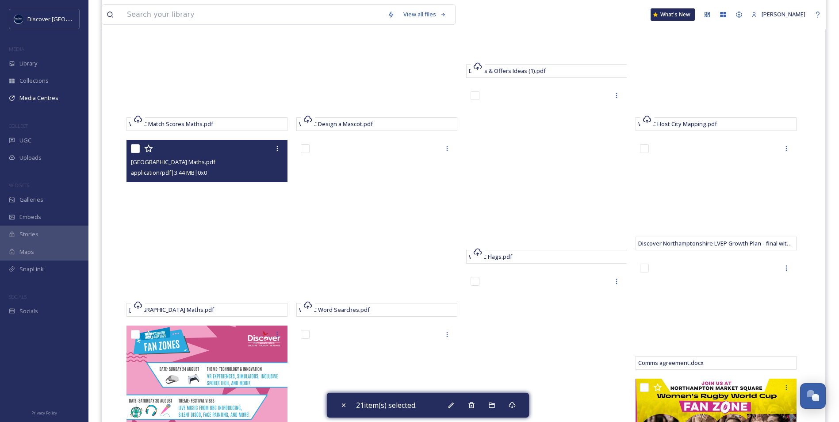
click at [133, 150] on input "checkbox" at bounding box center [135, 148] width 9 height 9
checkbox input "true"
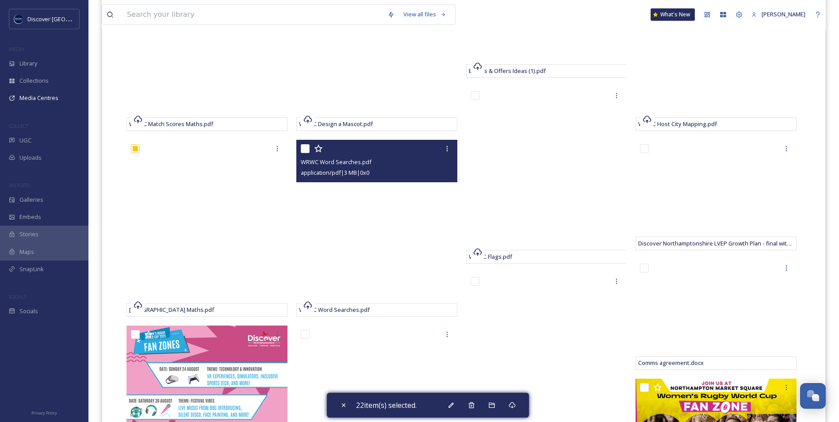
click at [307, 148] on input "checkbox" at bounding box center [305, 148] width 9 height 9
checkbox input "true"
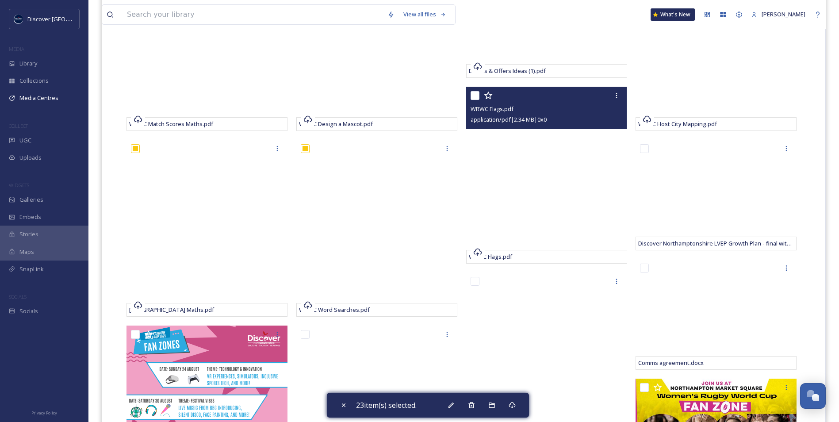
click at [476, 97] on input "checkbox" at bounding box center [475, 95] width 9 height 9
checkbox input "true"
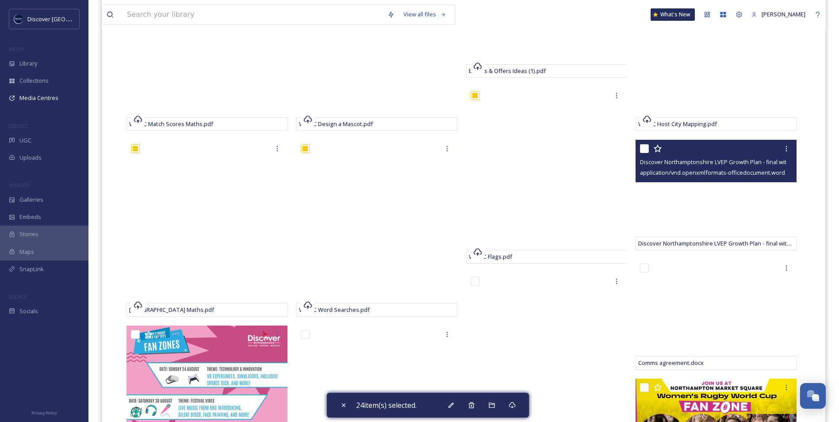
click at [643, 149] on input "checkbox" at bounding box center [644, 148] width 9 height 9
checkbox input "true"
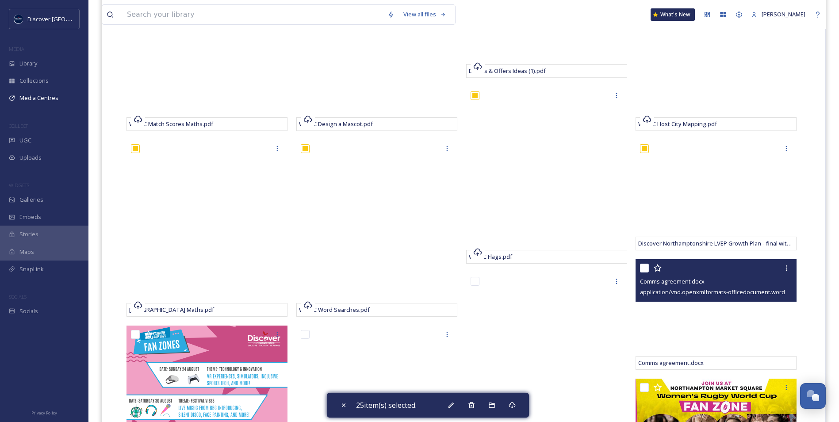
click at [647, 269] on input "checkbox" at bounding box center [644, 268] width 9 height 9
checkbox input "true"
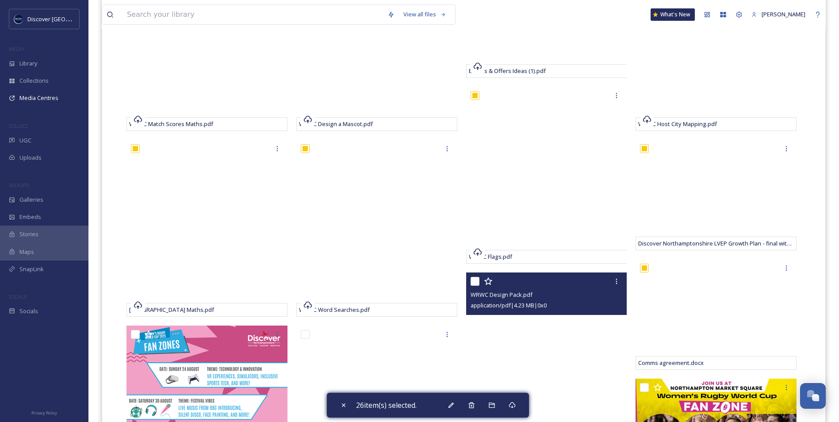
click at [475, 281] on input "checkbox" at bounding box center [475, 281] width 9 height 9
checkbox input "true"
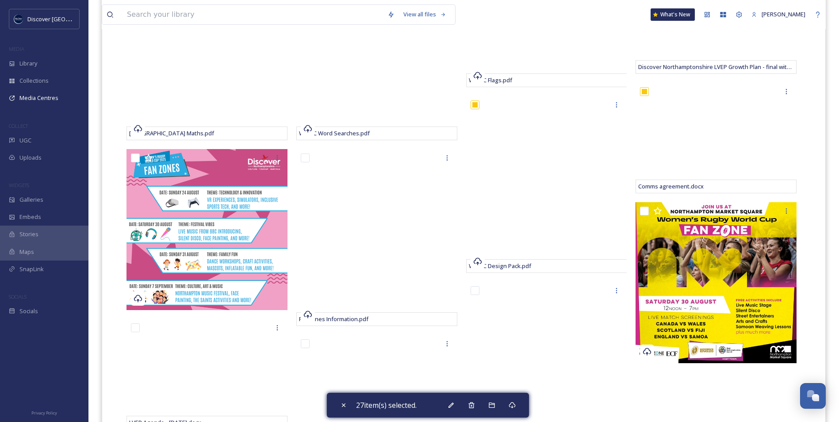
scroll to position [1283, 0]
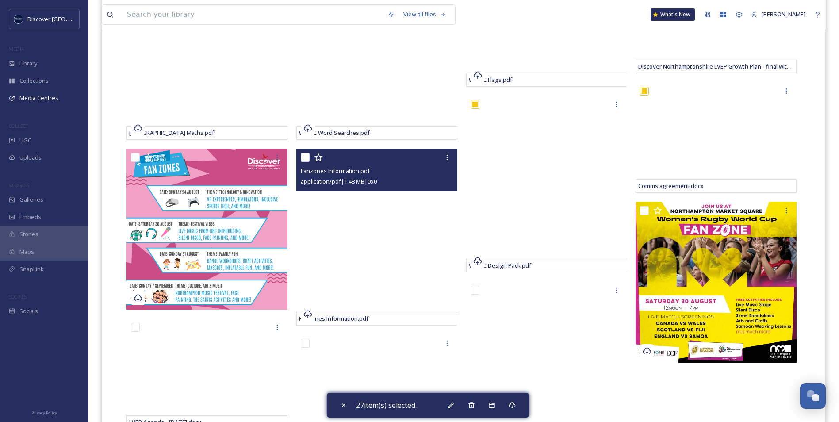
click at [304, 159] on input "checkbox" at bounding box center [305, 157] width 9 height 9
checkbox input "true"
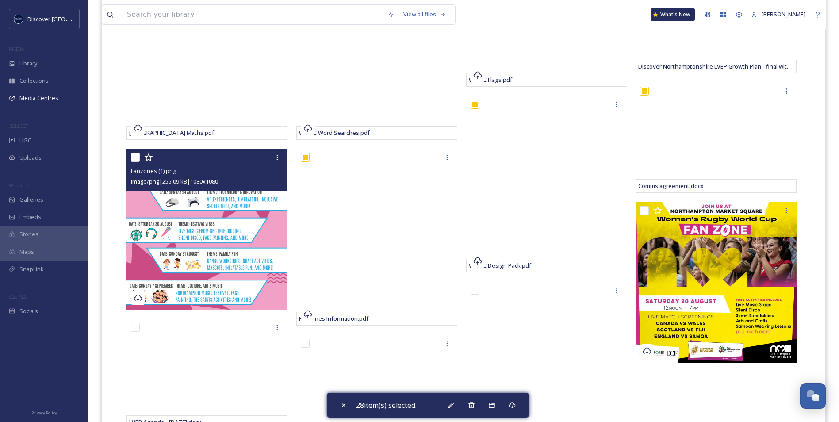
click at [135, 160] on input "checkbox" at bounding box center [135, 157] width 9 height 9
checkbox input "true"
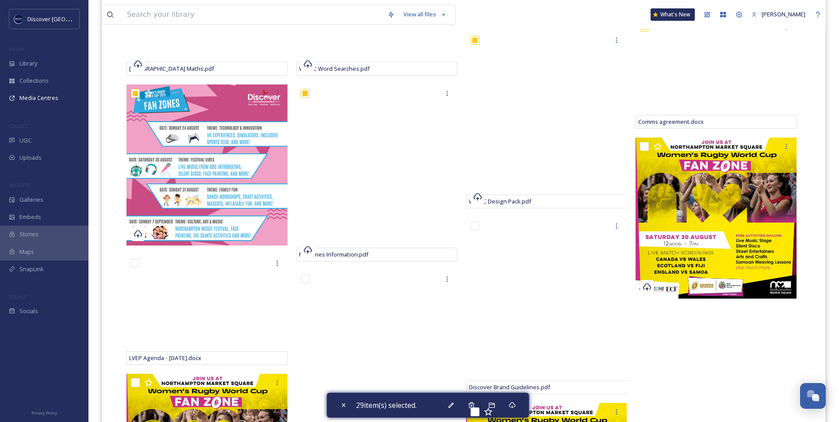
scroll to position [1372, 0]
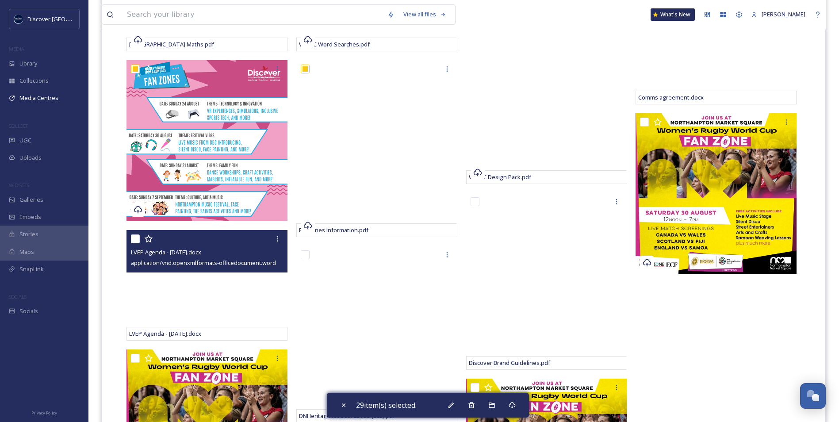
click at [136, 237] on input "checkbox" at bounding box center [135, 239] width 9 height 9
checkbox input "true"
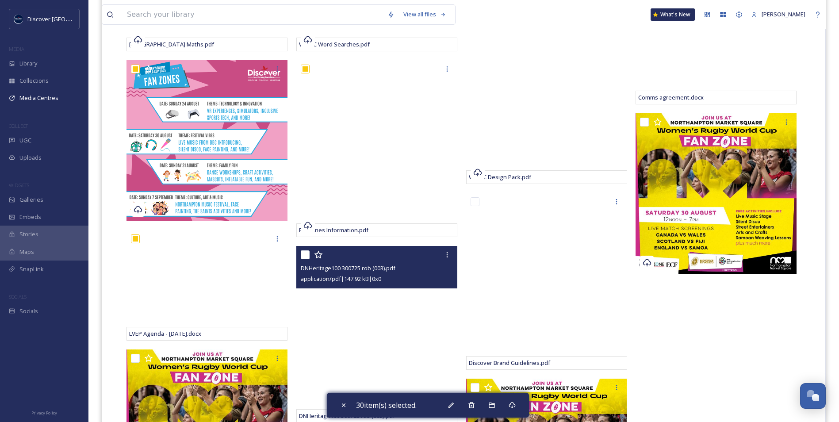
click at [307, 254] on input "checkbox" at bounding box center [305, 254] width 9 height 9
checkbox input "true"
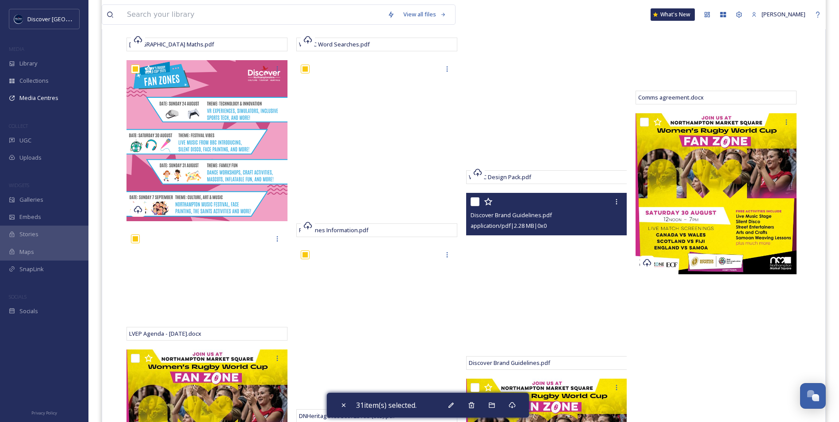
click at [475, 201] on input "checkbox" at bounding box center [475, 201] width 9 height 9
click at [476, 205] on input "checkbox" at bounding box center [475, 201] width 9 height 9
checkbox input "false"
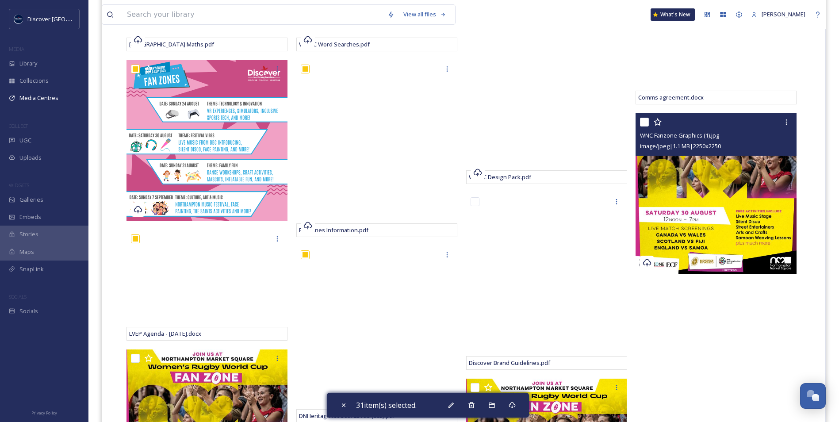
click at [643, 121] on input "checkbox" at bounding box center [644, 122] width 9 height 9
checkbox input "true"
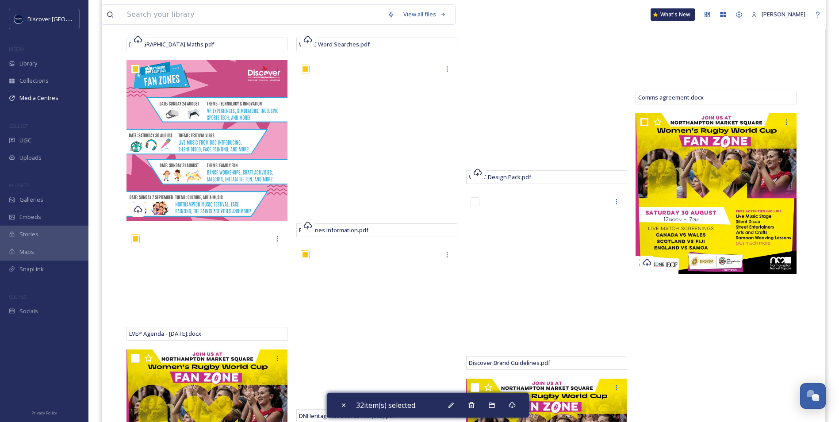
scroll to position [1505, 0]
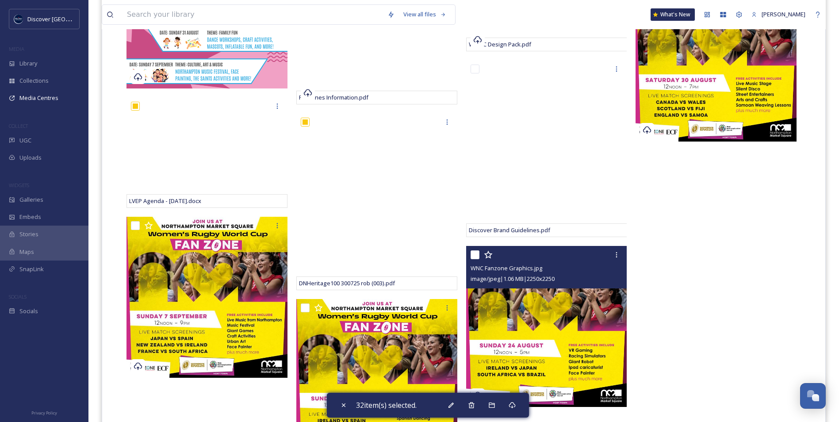
click at [478, 254] on input "checkbox" at bounding box center [475, 254] width 9 height 9
checkbox input "true"
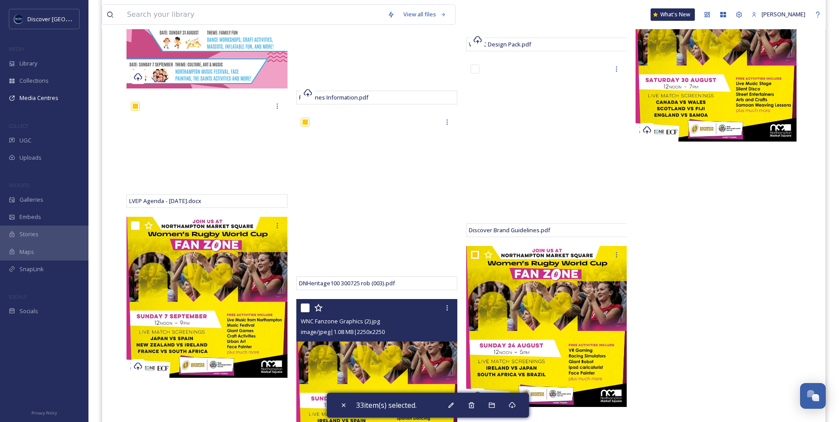
click at [305, 307] on input "checkbox" at bounding box center [305, 308] width 9 height 9
checkbox input "true"
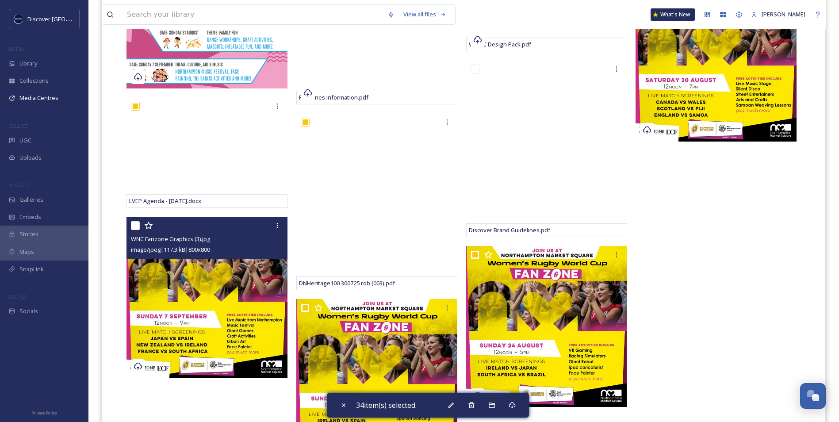
click at [136, 227] on input "checkbox" at bounding box center [135, 225] width 9 height 9
checkbox input "true"
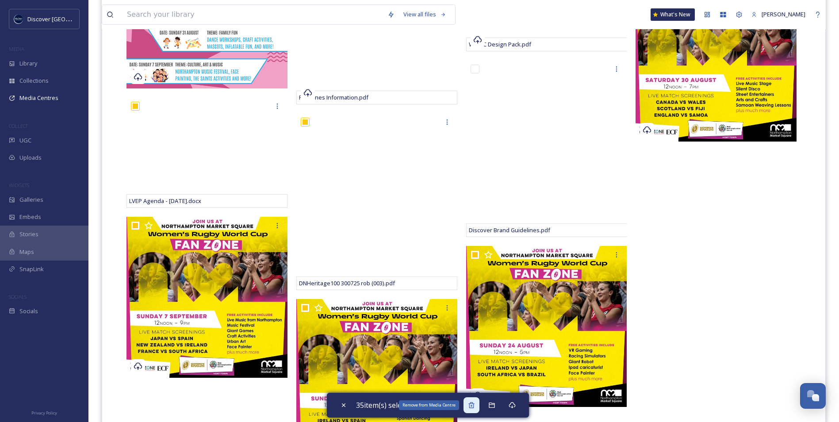
click at [471, 408] on icon at bounding box center [471, 405] width 7 height 7
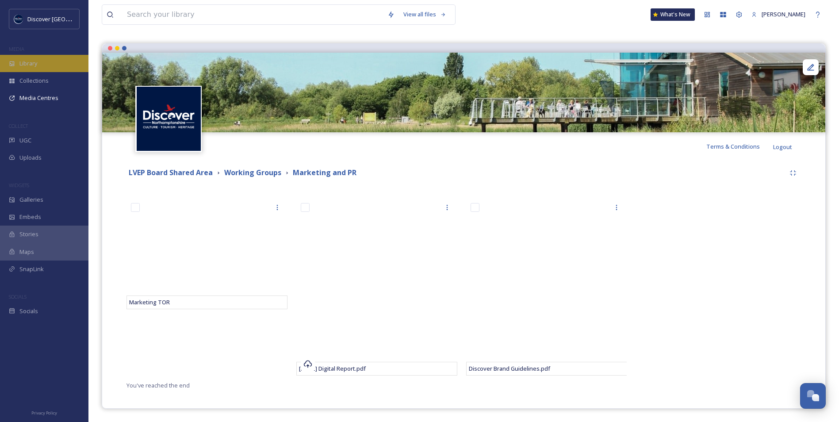
click at [28, 64] on span "Library" at bounding box center [28, 63] width 18 height 8
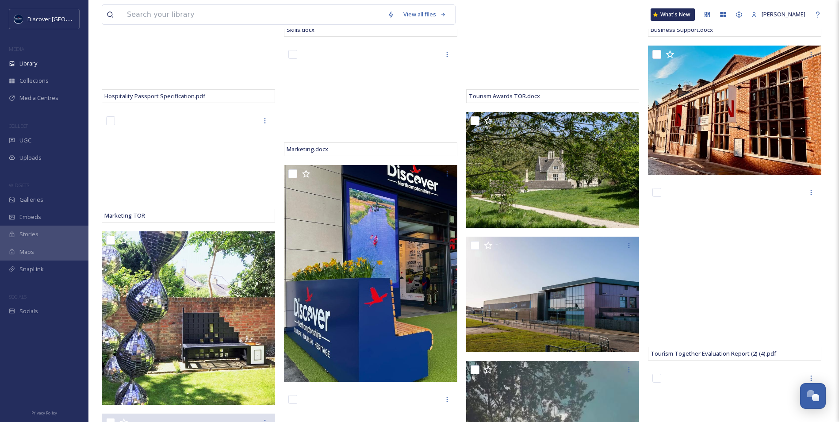
scroll to position [752, 0]
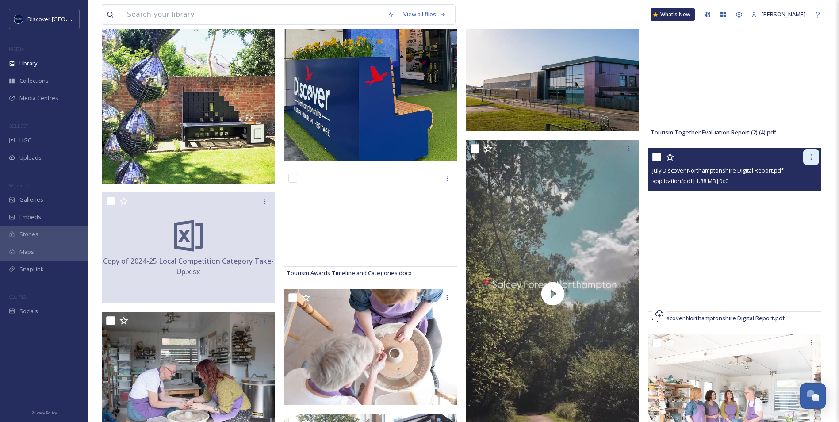
click at [809, 158] on icon at bounding box center [811, 157] width 7 height 7
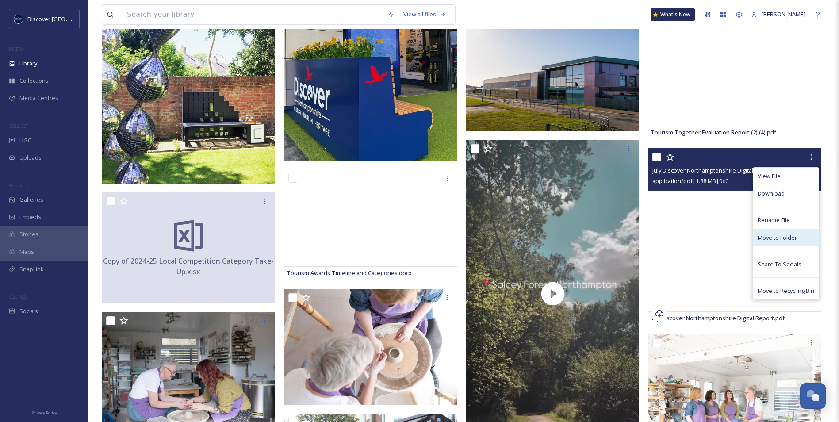
click at [783, 236] on span "Move to Folder" at bounding box center [777, 238] width 39 height 8
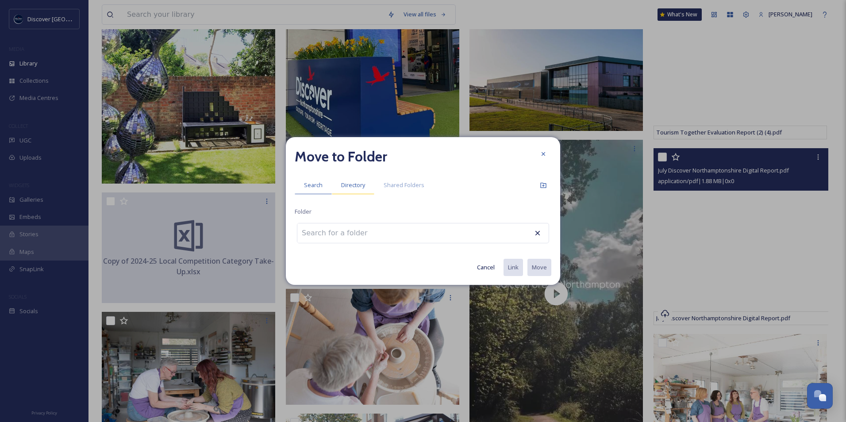
click at [346, 183] on span "Directory" at bounding box center [353, 185] width 24 height 8
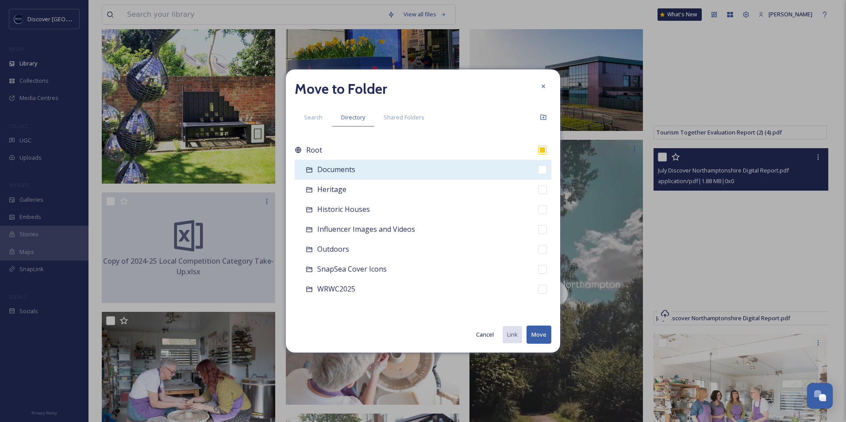
click at [336, 172] on span "Documents" at bounding box center [336, 170] width 38 height 10
checkbox input "false"
checkbox input "true"
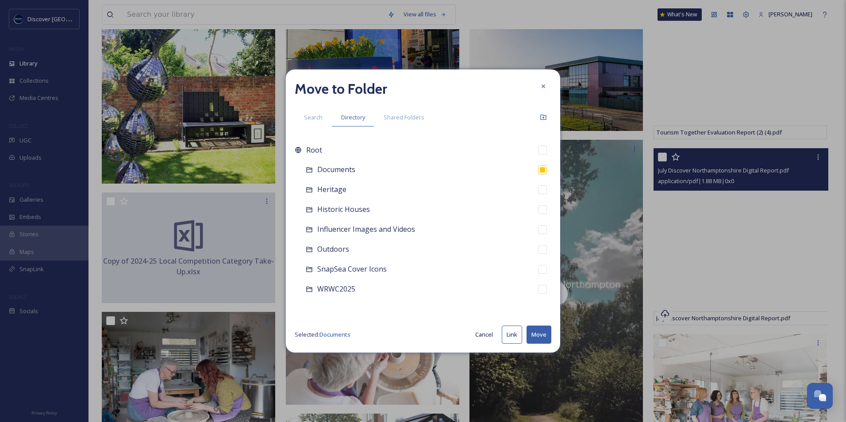
click at [535, 333] on button "Move" at bounding box center [539, 335] width 25 height 18
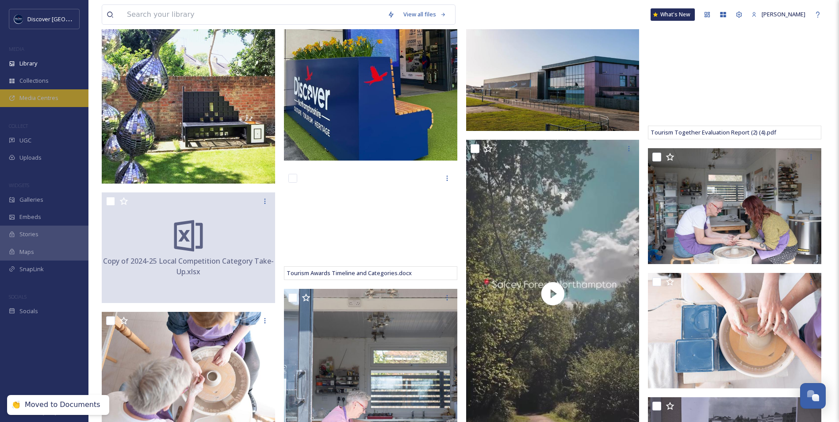
click at [33, 96] on span "Media Centres" at bounding box center [38, 98] width 39 height 8
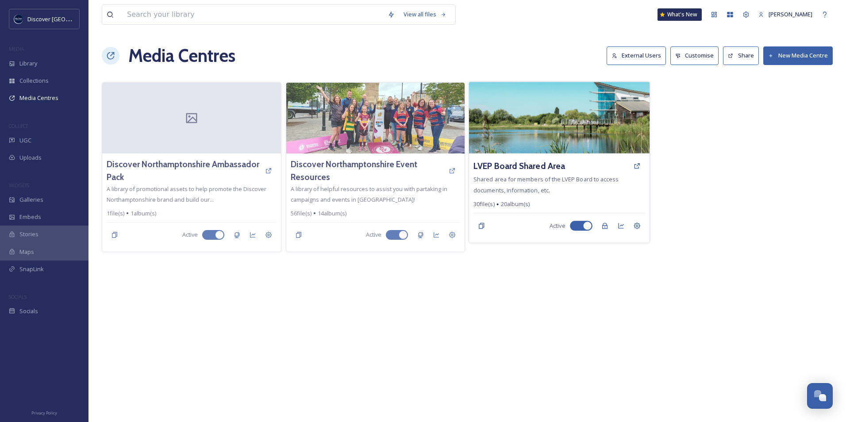
click at [563, 127] on img at bounding box center [559, 118] width 181 height 72
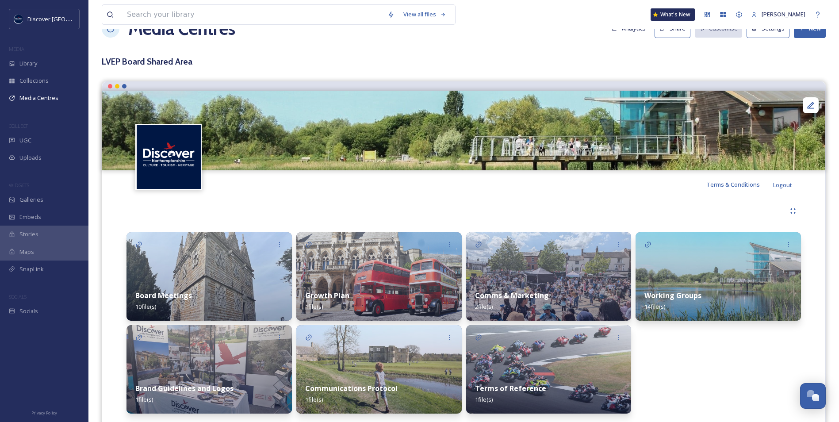
scroll to position [54, 0]
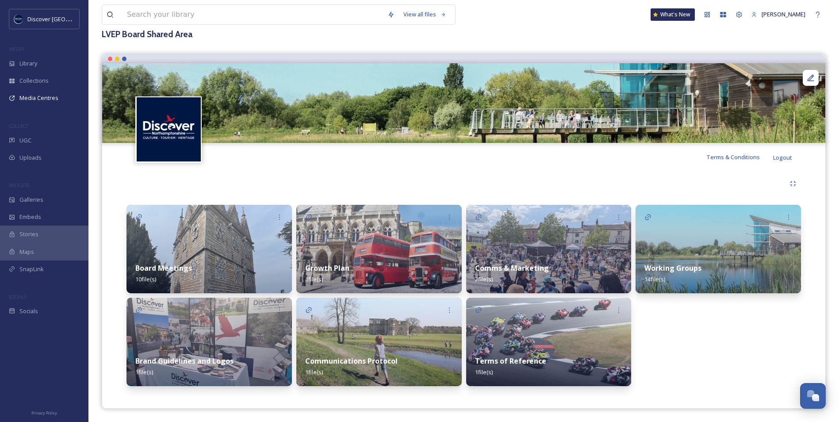
click at [682, 246] on img at bounding box center [719, 249] width 166 height 89
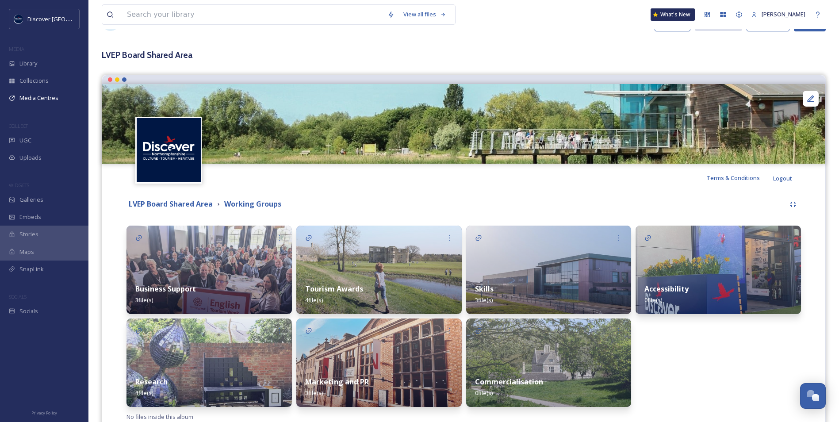
scroll to position [65, 0]
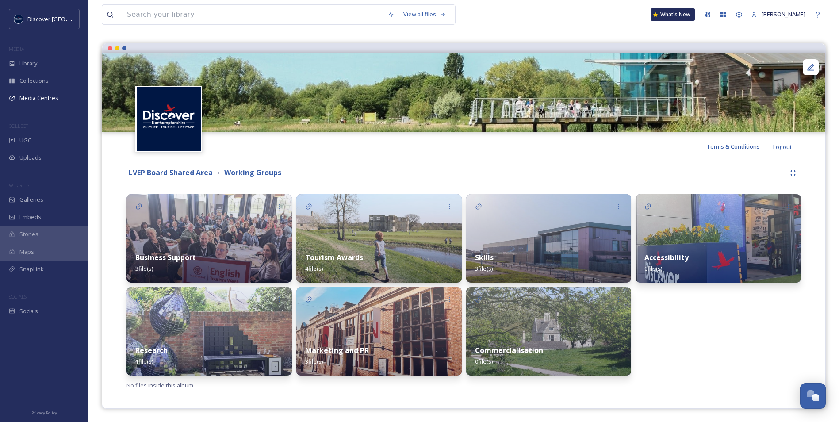
click at [404, 331] on img at bounding box center [379, 331] width 166 height 89
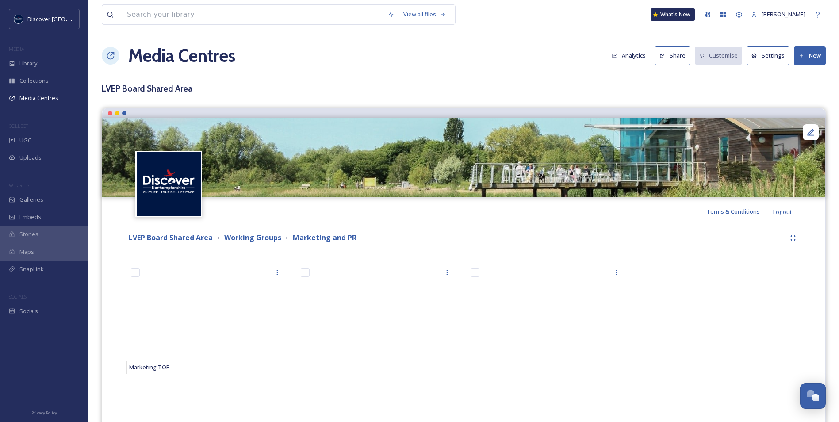
click at [812, 58] on button "New" at bounding box center [810, 55] width 32 height 18
click at [796, 77] on span "Add Files" at bounding box center [805, 76] width 24 height 8
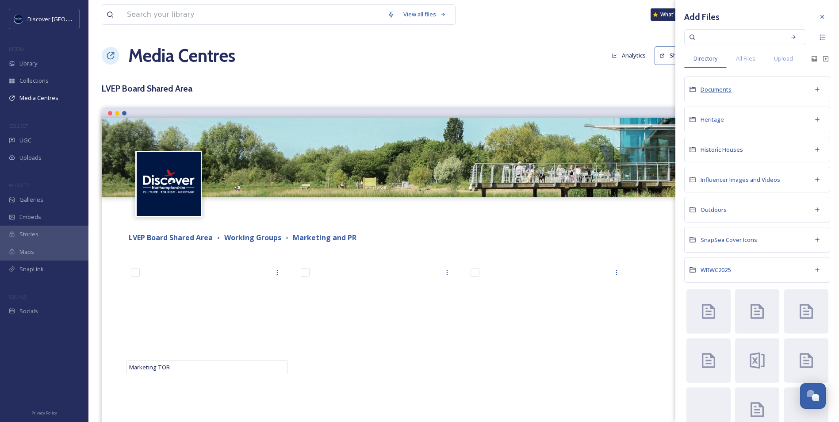
click at [720, 87] on span "Documents" at bounding box center [716, 89] width 31 height 8
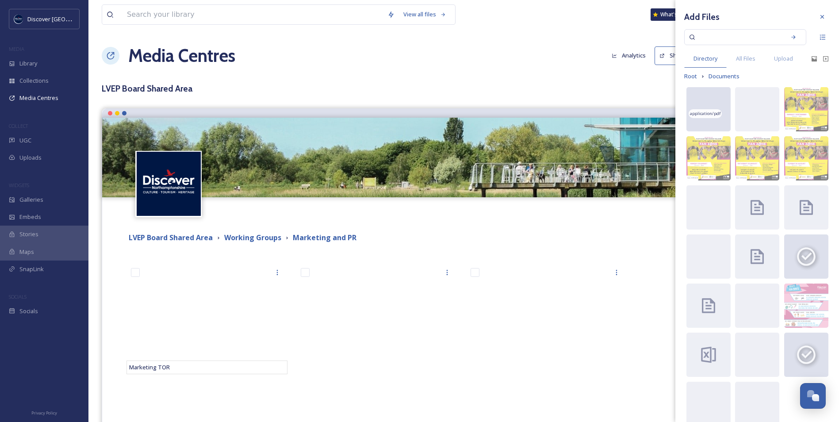
click at [708, 115] on span "application/pdf" at bounding box center [705, 114] width 31 height 6
click at [821, 18] on div at bounding box center [823, 17] width 16 height 16
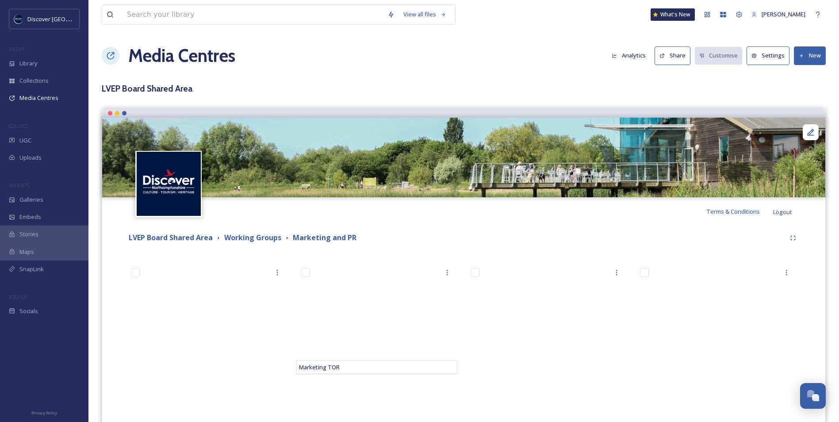
click at [632, 227] on div "LVEP Board Shared Area Working Groups Marketing and PR July Discover Northampto…" at bounding box center [464, 343] width 710 height 235
click at [575, 50] on div "Media Centres Analytics Share Customise Settings New" at bounding box center [464, 55] width 724 height 27
click at [805, 57] on button "New" at bounding box center [810, 55] width 32 height 18
click at [808, 77] on span "Add Files" at bounding box center [805, 76] width 24 height 8
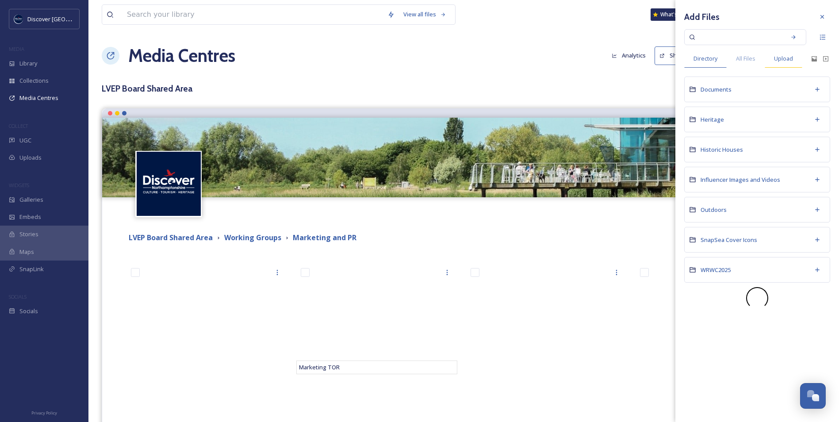
click at [795, 61] on div "Upload" at bounding box center [784, 59] width 38 height 18
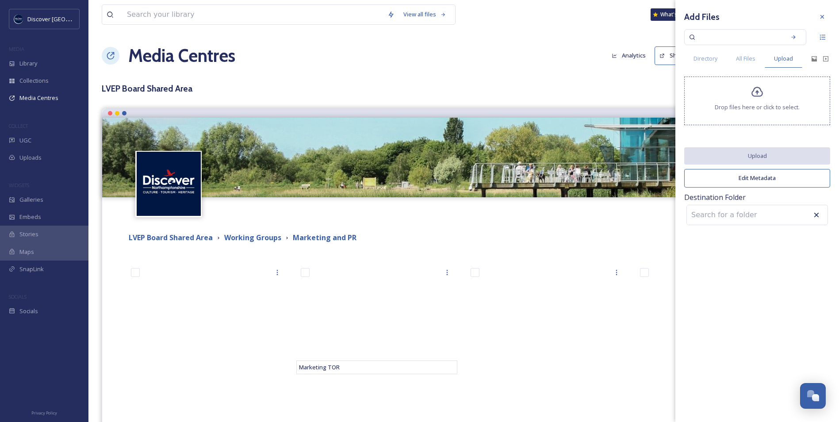
click at [746, 103] on span "Drop files here or click to select." at bounding box center [757, 107] width 85 height 8
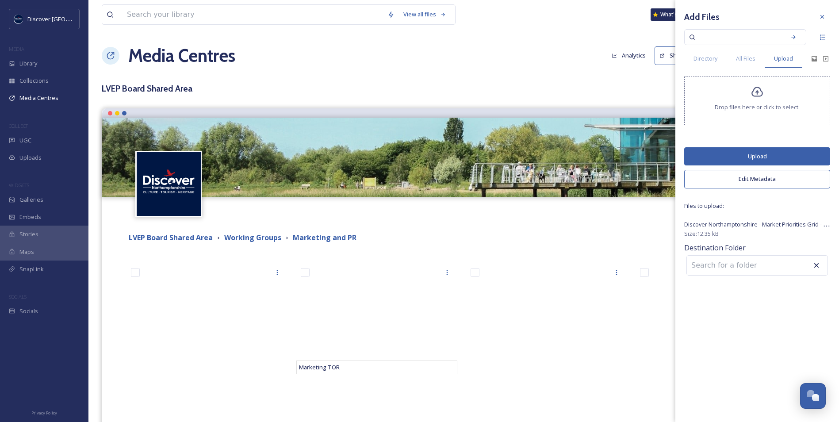
click at [774, 158] on button "Upload" at bounding box center [758, 156] width 146 height 18
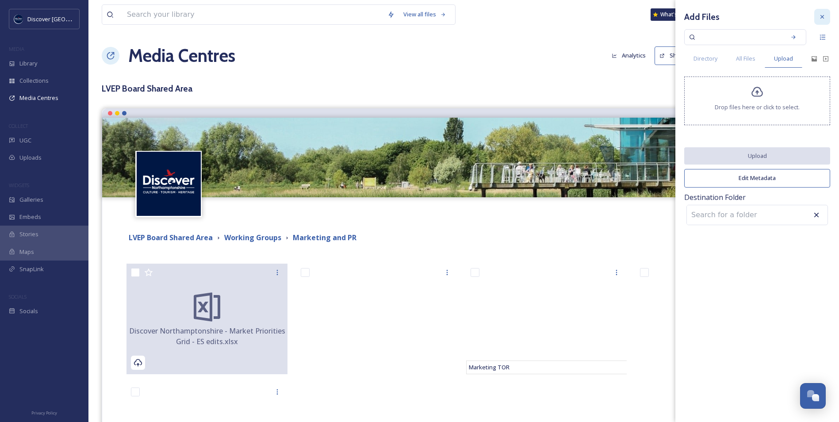
click at [822, 19] on icon at bounding box center [822, 16] width 7 height 7
